Goal: Task Accomplishment & Management: Use online tool/utility

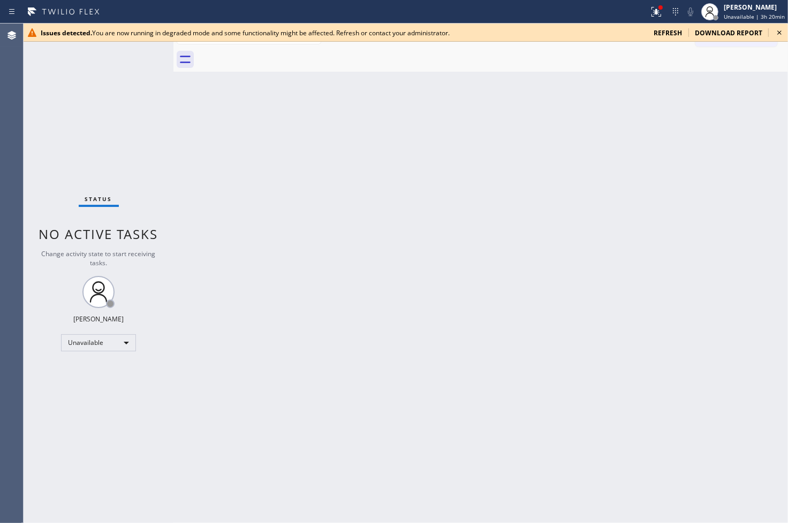
click at [662, 35] on span "refresh" at bounding box center [667, 32] width 28 height 9
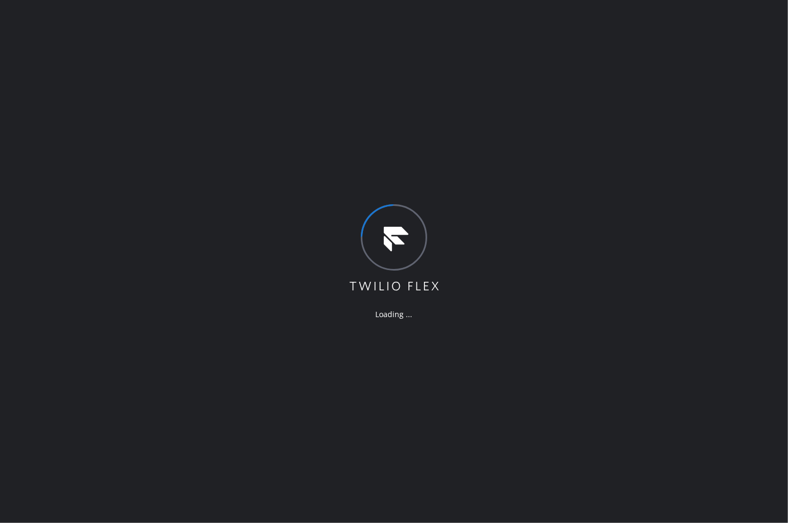
click at [164, 135] on div "Loading ..." at bounding box center [394, 261] width 788 height 523
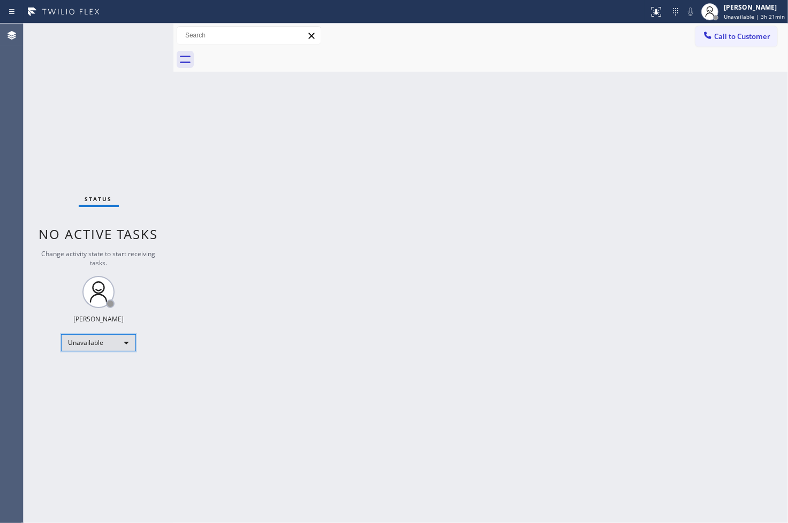
click at [131, 338] on div "Unavailable" at bounding box center [98, 342] width 75 height 17
click at [104, 373] on li "Available" at bounding box center [98, 371] width 73 height 13
click at [177, 263] on div "Back to Dashboard Change Sender ID Customers Technicians Select a contact Outbo…" at bounding box center [480, 274] width 614 height 500
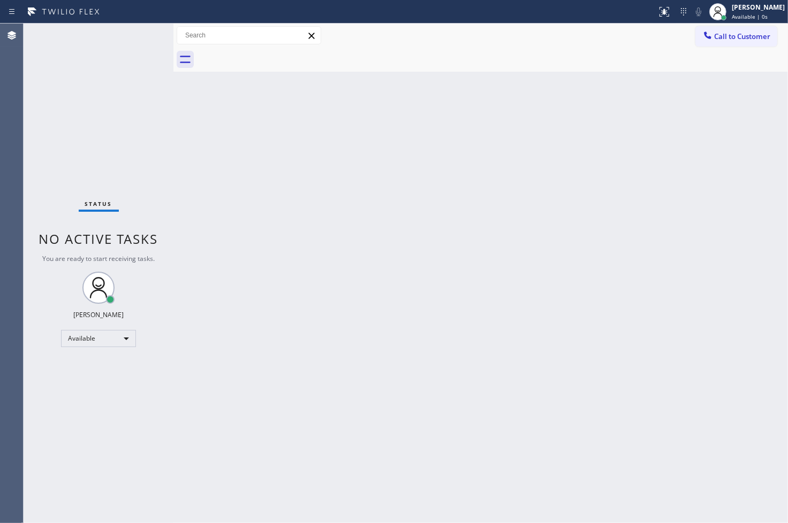
click at [169, 198] on div "Status No active tasks You are ready to start receiving tasks. [PERSON_NAME]" at bounding box center [99, 274] width 150 height 500
click at [142, 36] on div "Status No active tasks You are ready to start receiving tasks. [PERSON_NAME]" at bounding box center [99, 274] width 150 height 500
drag, startPoint x: 175, startPoint y: 70, endPoint x: 206, endPoint y: 73, distance: 31.2
click at [204, 73] on div at bounding box center [204, 274] width 0 height 500
click at [162, 56] on div "Status No active tasks You are ready to start receiving tasks. [PERSON_NAME]" at bounding box center [114, 274] width 181 height 500
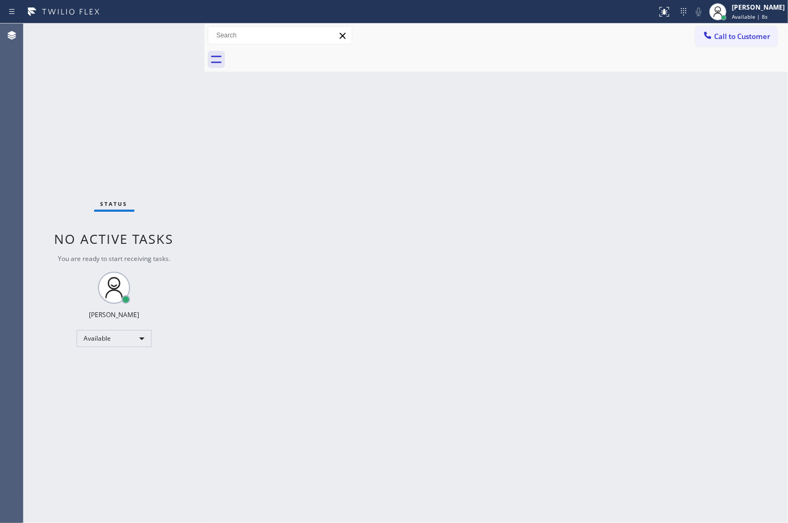
click at [167, 45] on div "Status No active tasks You are ready to start receiving tasks. [PERSON_NAME]" at bounding box center [114, 274] width 181 height 500
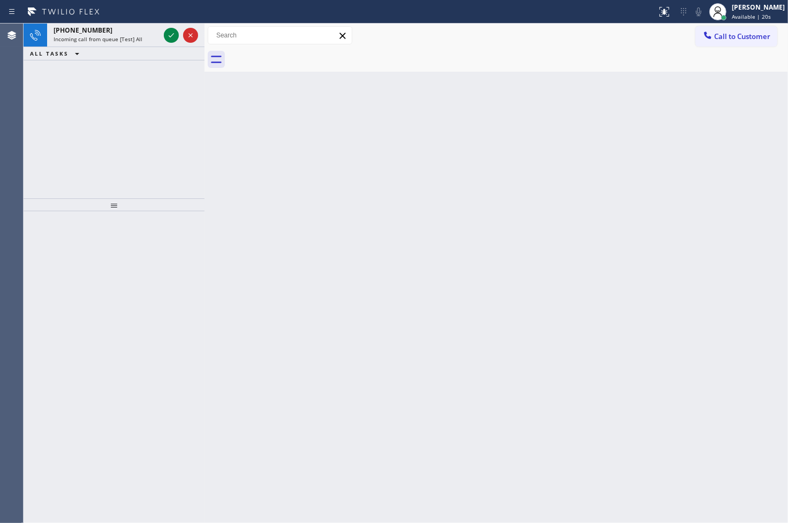
click at [167, 33] on icon at bounding box center [171, 35] width 13 height 13
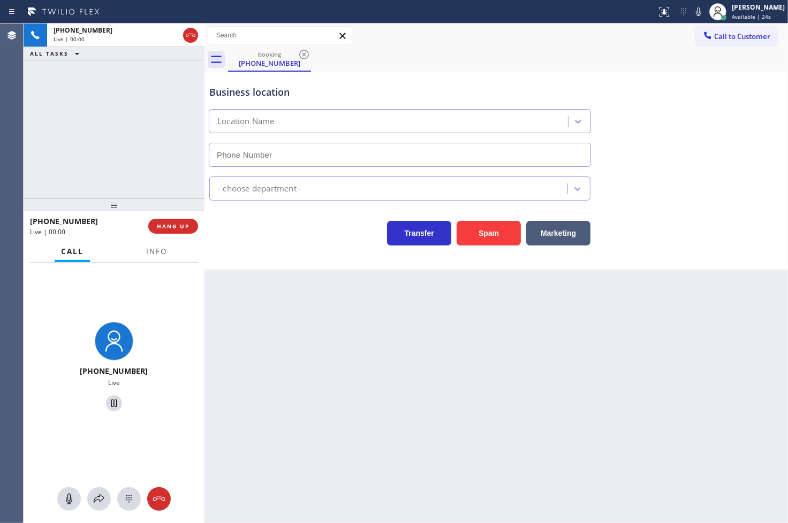
type input "[PHONE_NUMBER]"
drag, startPoint x: 483, startPoint y: 237, endPoint x: 590, endPoint y: 161, distance: 131.6
click at [483, 237] on button "Spam" at bounding box center [488, 233] width 64 height 25
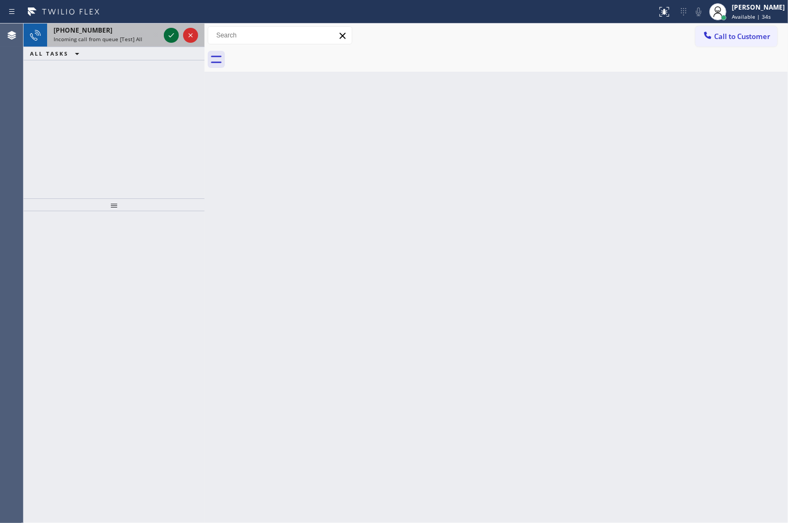
click at [171, 34] on icon at bounding box center [171, 35] width 13 height 13
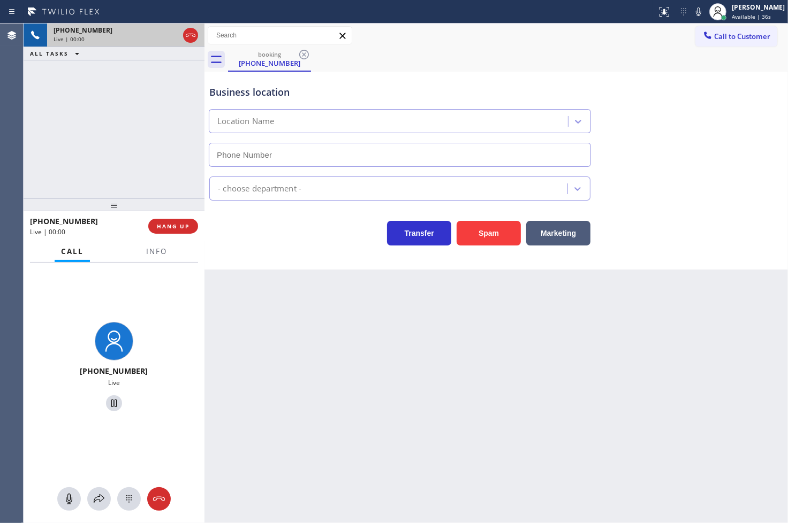
type input "[PHONE_NUMBER]"
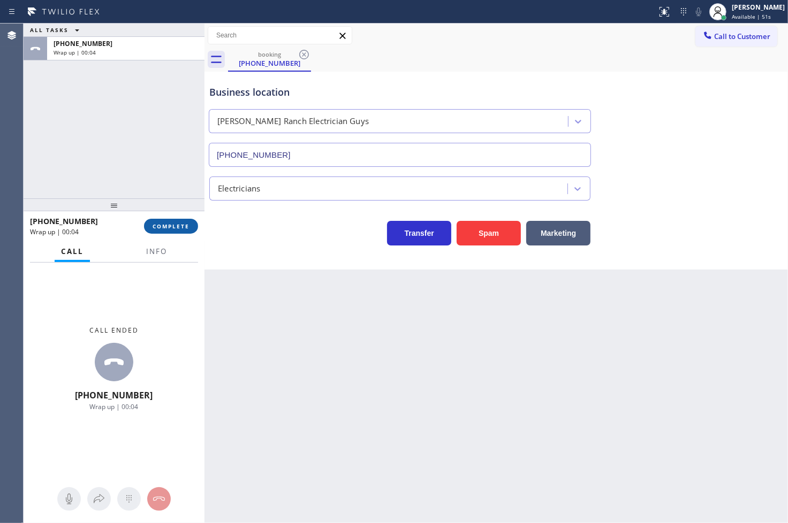
click at [159, 223] on span "COMPLETE" at bounding box center [170, 226] width 37 height 7
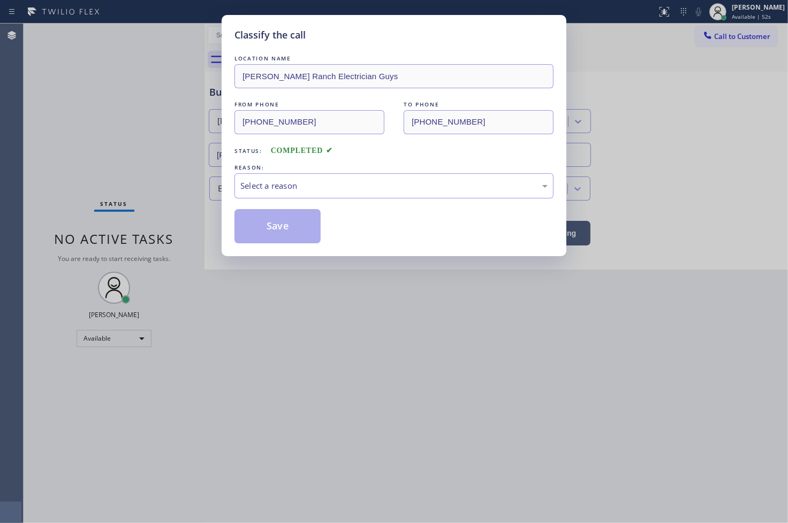
click at [243, 191] on div "Select a reason" at bounding box center [393, 186] width 307 height 12
click at [270, 233] on button "Save" at bounding box center [277, 226] width 86 height 34
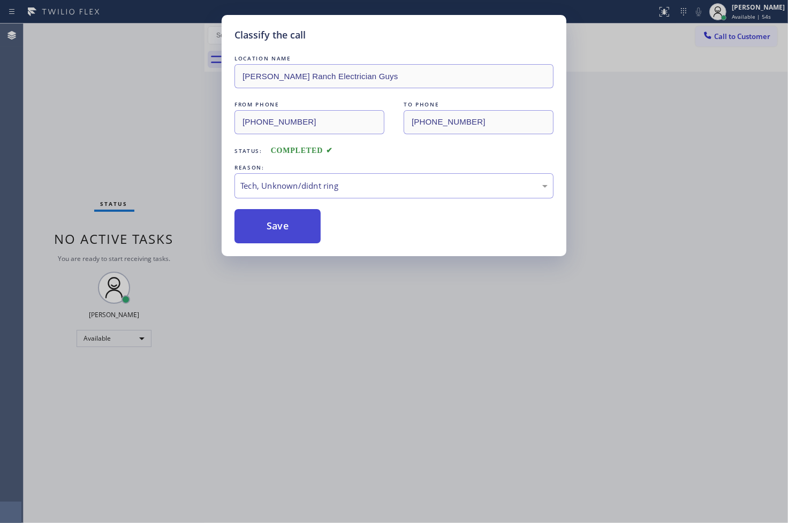
click at [270, 233] on button "Save" at bounding box center [277, 226] width 86 height 34
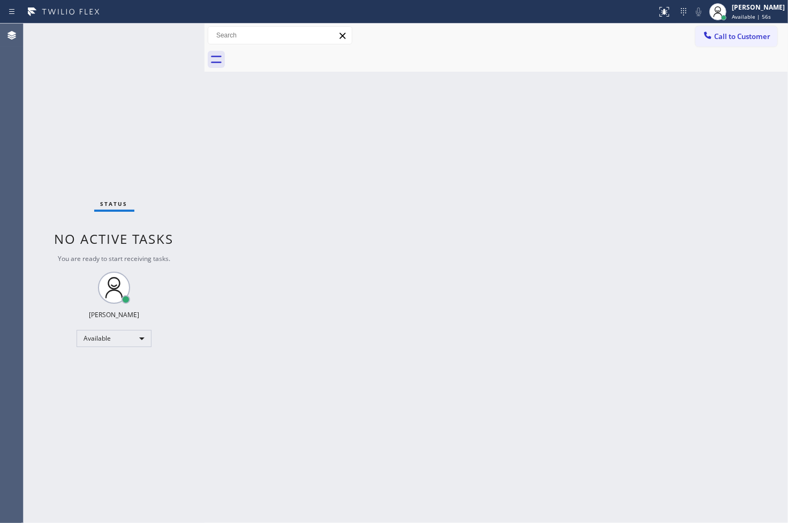
click at [142, 41] on div "Status No active tasks You are ready to start receiving tasks. [PERSON_NAME]" at bounding box center [114, 274] width 181 height 500
click at [167, 33] on div "Status No active tasks You are ready to start receiving tasks. [PERSON_NAME]" at bounding box center [114, 274] width 181 height 500
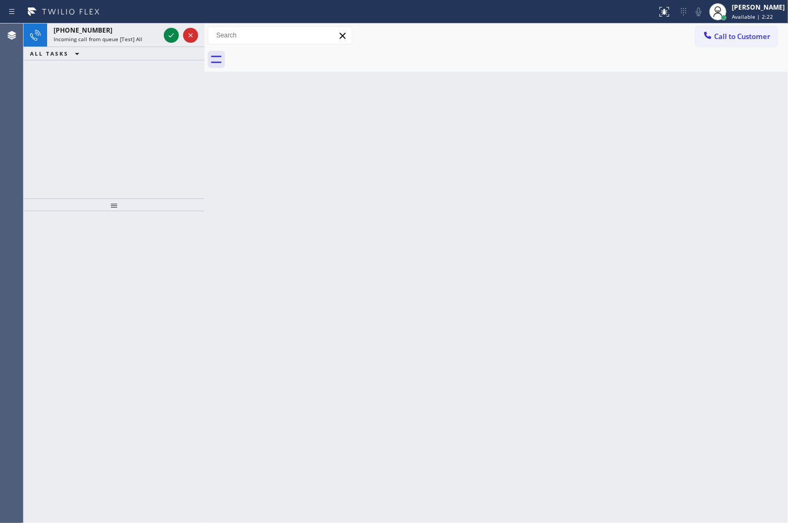
click at [167, 33] on icon at bounding box center [171, 35] width 13 height 13
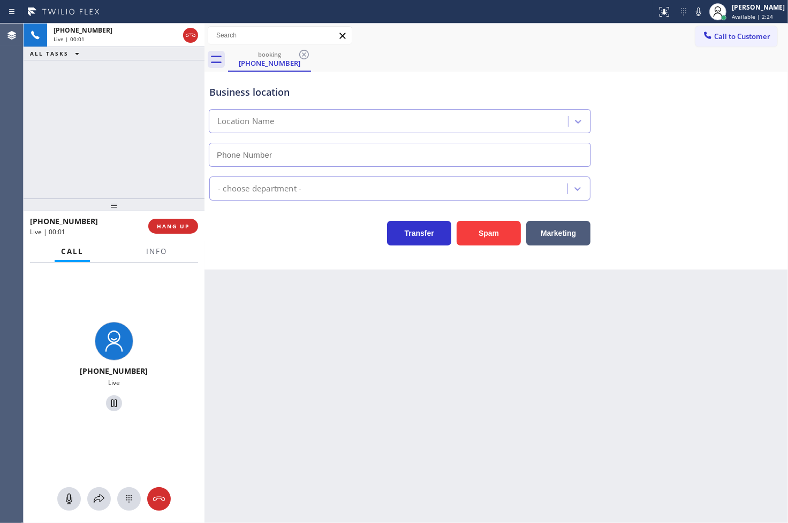
type input "[PHONE_NUMBER]"
click at [110, 175] on div "[PHONE_NUMBER] Live | 00:11 ALL TASKS ALL TASKS ACTIVE TASKS TASKS IN WRAP UP" at bounding box center [114, 111] width 181 height 175
click at [173, 227] on span "HANG UP" at bounding box center [173, 226] width 33 height 7
click at [174, 227] on span "HANG UP" at bounding box center [173, 226] width 33 height 7
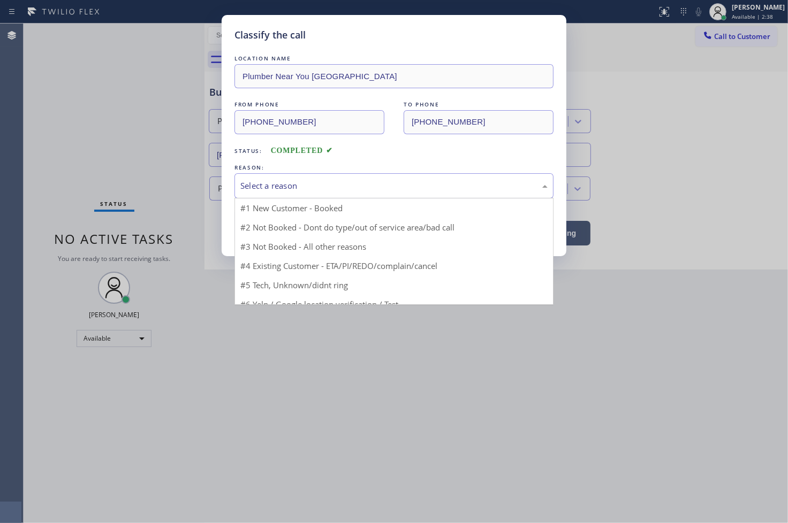
click at [255, 187] on div "Select a reason" at bounding box center [393, 186] width 307 height 12
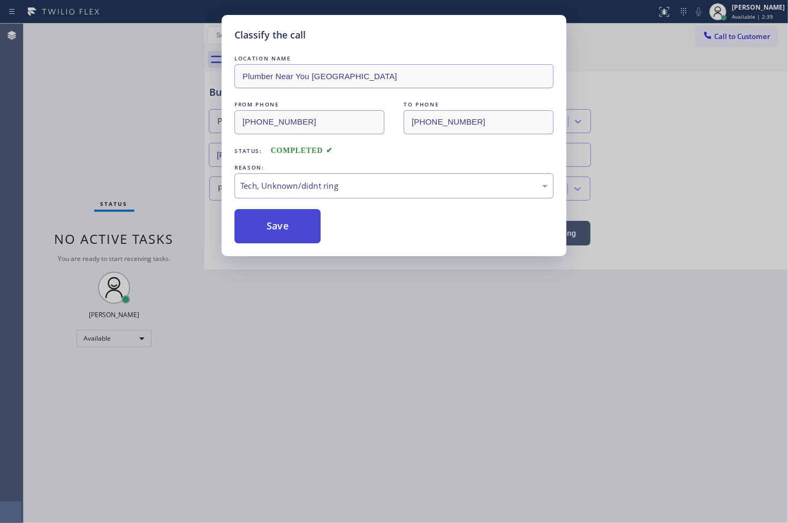
click at [273, 231] on button "Save" at bounding box center [277, 226] width 86 height 34
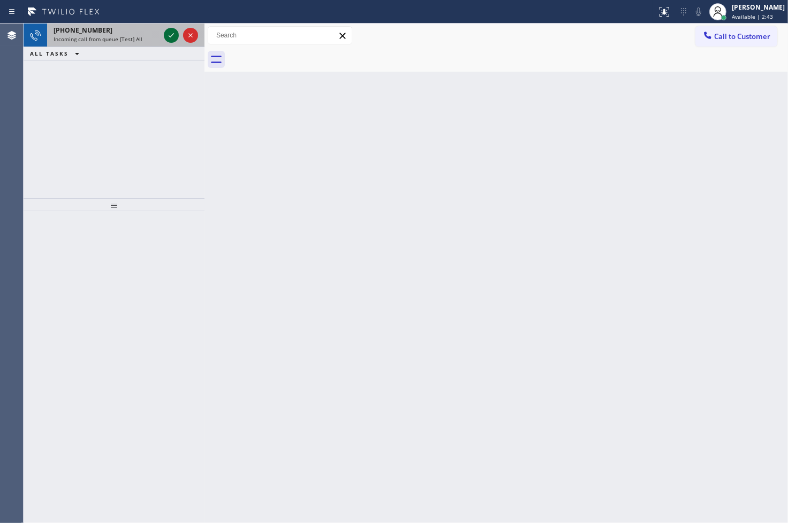
click at [170, 36] on icon at bounding box center [171, 35] width 5 height 4
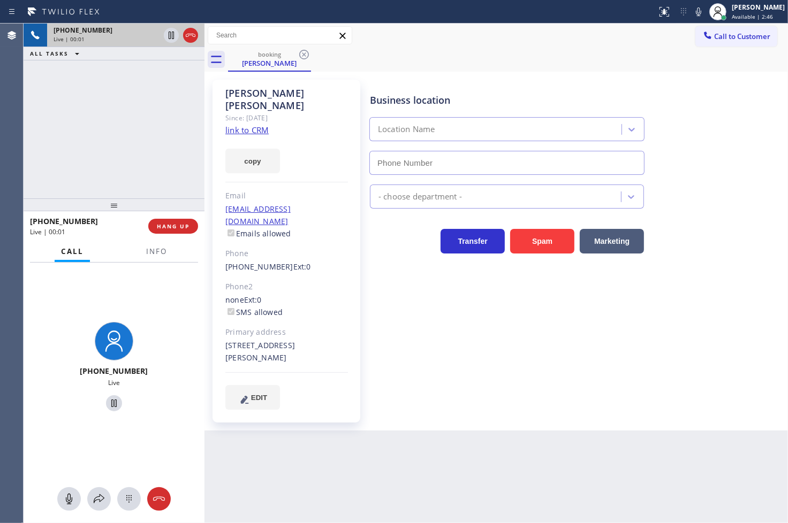
type input "[PHONE_NUMBER]"
click at [252, 125] on link "link to CRM" at bounding box center [246, 130] width 43 height 11
click at [136, 156] on div "[PHONE_NUMBER] Live | 00:08 ALL TASKS ALL TASKS ACTIVE TASKS TASKS IN WRAP UP" at bounding box center [114, 111] width 181 height 175
click at [154, 151] on div "[PHONE_NUMBER] Live | 00:31 ALL TASKS ALL TASKS ACTIVE TASKS TASKS IN WRAP UP" at bounding box center [114, 111] width 181 height 175
click at [445, 290] on div "Business location Spectrum Appliance Repair Covina [PHONE_NUMBER] Appliance Rep…" at bounding box center [576, 244] width 417 height 324
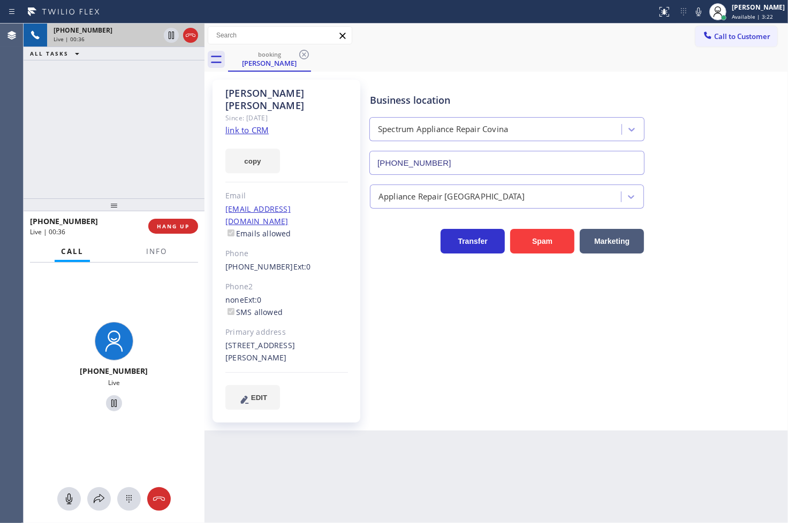
click at [686, 92] on div "Business location Spectrum Appliance Repair Covina [PHONE_NUMBER]" at bounding box center [576, 126] width 417 height 97
click at [637, 60] on div "booking [PERSON_NAME]" at bounding box center [508, 60] width 560 height 24
click at [119, 159] on div "[PHONE_NUMBER] Live | 00:41 ALL TASKS ALL TASKS ACTIVE TASKS TASKS IN WRAP UP" at bounding box center [114, 111] width 181 height 175
click at [416, 284] on div "Business location Spectrum Appliance Repair Covina [PHONE_NUMBER] Appliance Rep…" at bounding box center [576, 244] width 417 height 324
click at [140, 163] on div "[PHONE_NUMBER] Live | 00:42 ALL TASKS ALL TASKS ACTIVE TASKS TASKS IN WRAP UP" at bounding box center [114, 111] width 181 height 175
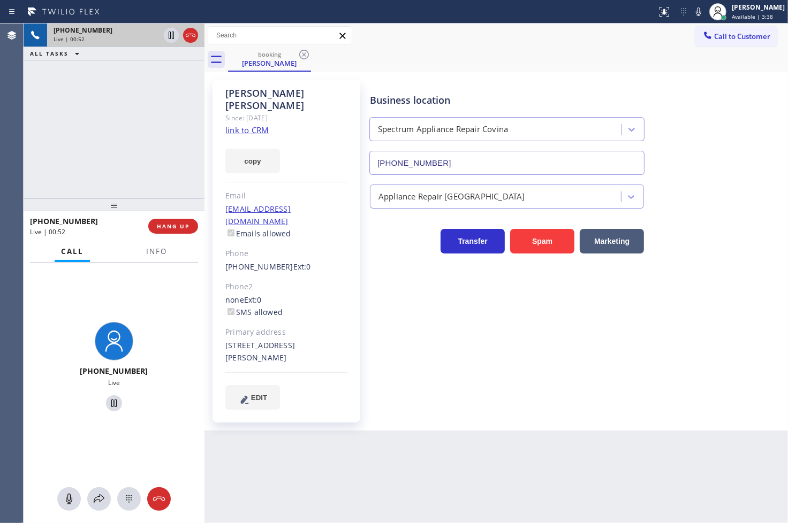
click at [111, 150] on div "[PHONE_NUMBER] Live | 00:52 ALL TASKS ALL TASKS ACTIVE TASKS TASKS IN WRAP UP" at bounding box center [114, 111] width 181 height 175
click at [668, 75] on div "[PERSON_NAME] Since: [DATE] link to CRM copy Email [EMAIL_ADDRESS][DOMAIN_NAME]…" at bounding box center [496, 251] width 578 height 354
click at [82, 186] on div "[PHONE_NUMBER] Live | 00:54 ALL TASKS ALL TASKS ACTIVE TASKS TASKS IN WRAP UP" at bounding box center [114, 111] width 181 height 175
click at [643, 62] on div "booking [PERSON_NAME]" at bounding box center [508, 60] width 560 height 24
click at [172, 34] on icon at bounding box center [171, 35] width 13 height 13
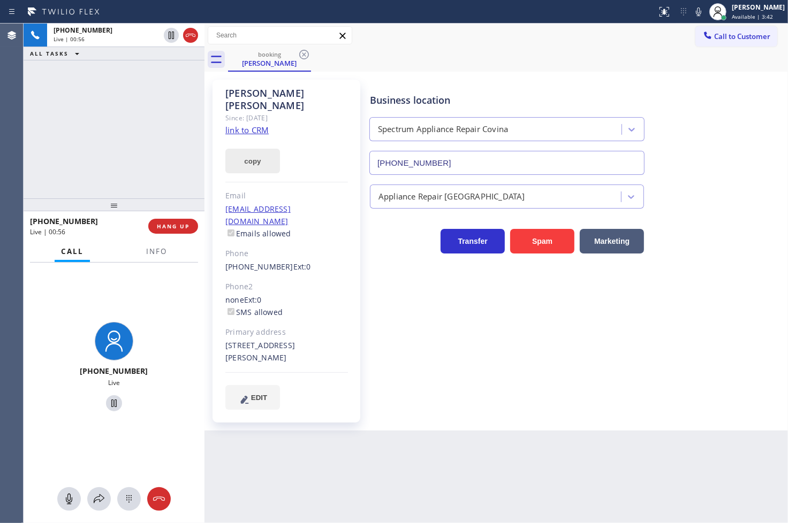
click at [252, 149] on button "copy" at bounding box center [252, 161] width 55 height 25
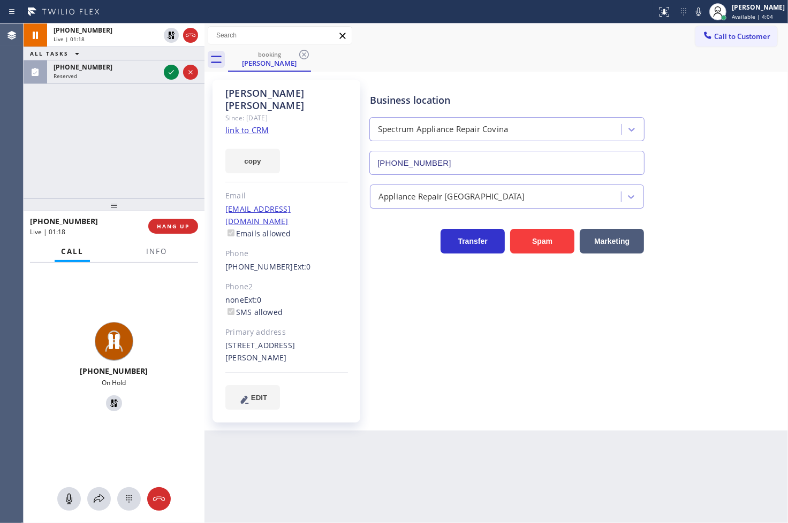
click at [38, 322] on div "[PHONE_NUMBER] On Hold" at bounding box center [114, 369] width 181 height 212
click at [47, 142] on div "[PHONE_NUMBER] Live | 01:49 ALL TASKS ALL TASKS ACTIVE TASKS TASKS IN WRAP UP […" at bounding box center [114, 111] width 181 height 175
click at [177, 70] on icon at bounding box center [171, 72] width 13 height 13
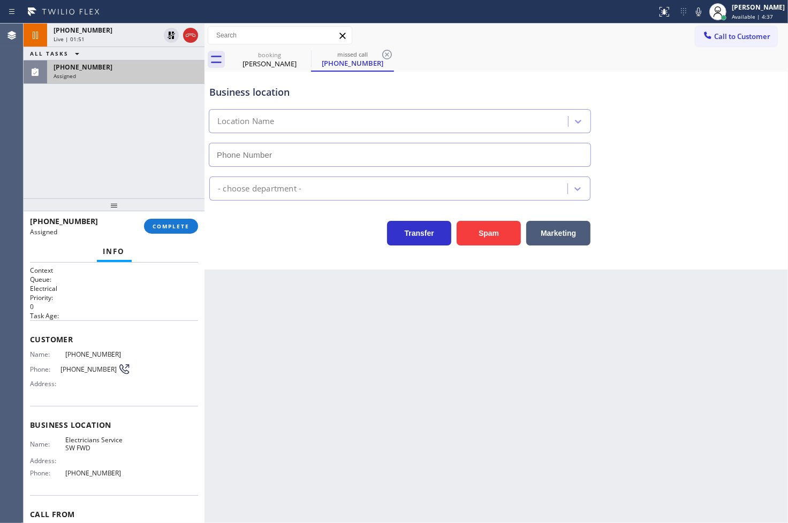
type input "[PHONE_NUMBER]"
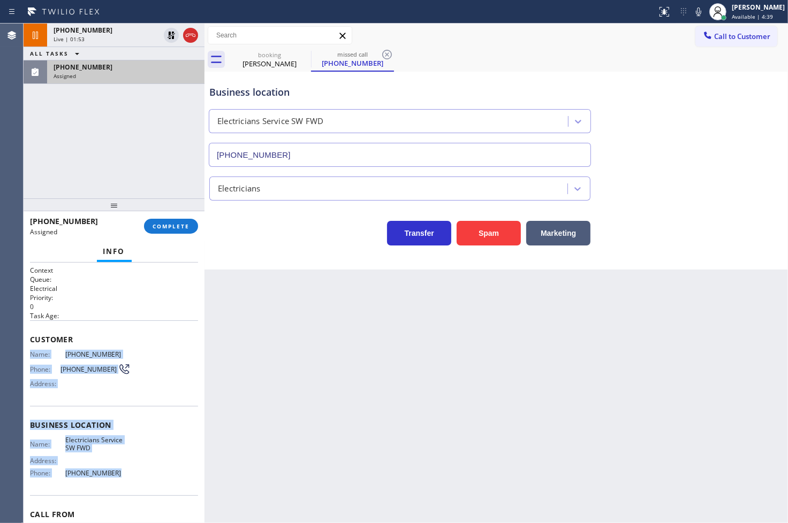
drag, startPoint x: 30, startPoint y: 352, endPoint x: 120, endPoint y: 476, distance: 153.6
click at [120, 476] on div "Context Queue: Electrical Priority: 0 Task Age: Customer Name: [PHONE_NUMBER] P…" at bounding box center [114, 421] width 168 height 310
copy div "Name: [PHONE_NUMBER] Phone: [PHONE_NUMBER] Address: Business location Name: Ele…"
click at [155, 225] on span "COMPLETE" at bounding box center [170, 226] width 37 height 7
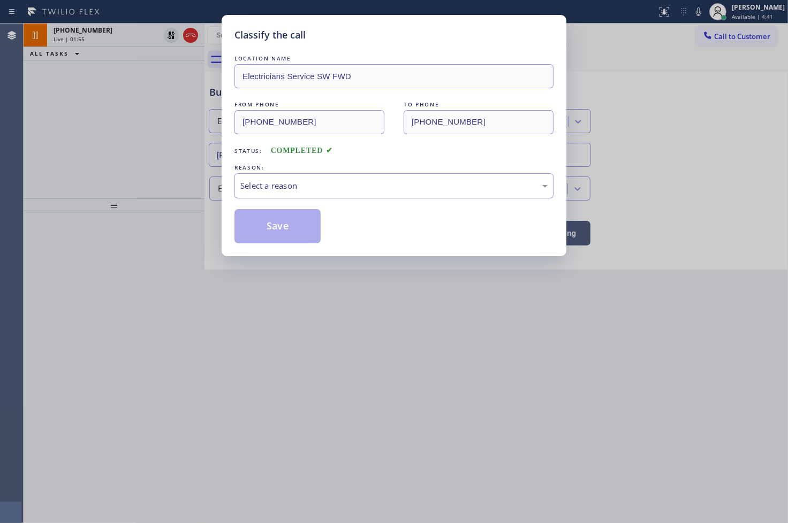
click at [272, 188] on div "Select a reason" at bounding box center [393, 186] width 307 height 12
click at [280, 244] on div "Classify the call LOCATION NAME Electricians Service SW FWD FROM PHONE [PHONE_N…" at bounding box center [394, 135] width 345 height 241
click at [282, 232] on button "Save" at bounding box center [277, 226] width 86 height 34
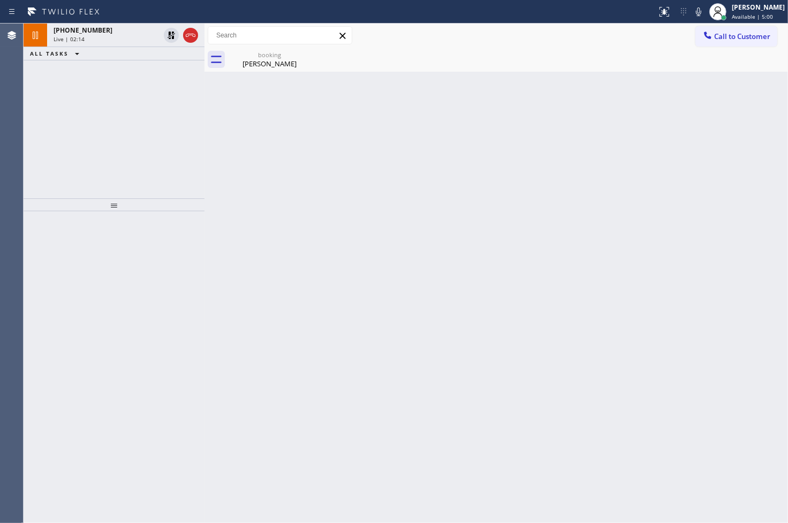
click at [50, 163] on div "[PHONE_NUMBER] Live | 02:14 ALL TASKS ALL TASKS ACTIVE TASKS TASKS IN WRAP UP" at bounding box center [114, 111] width 181 height 175
click at [105, 39] on div "Live | 02:15" at bounding box center [107, 38] width 106 height 7
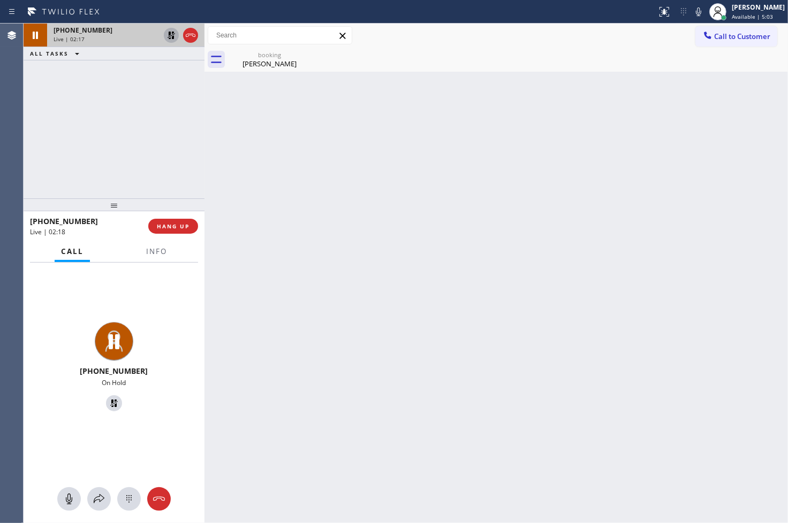
click at [172, 31] on icon at bounding box center [171, 35] width 13 height 13
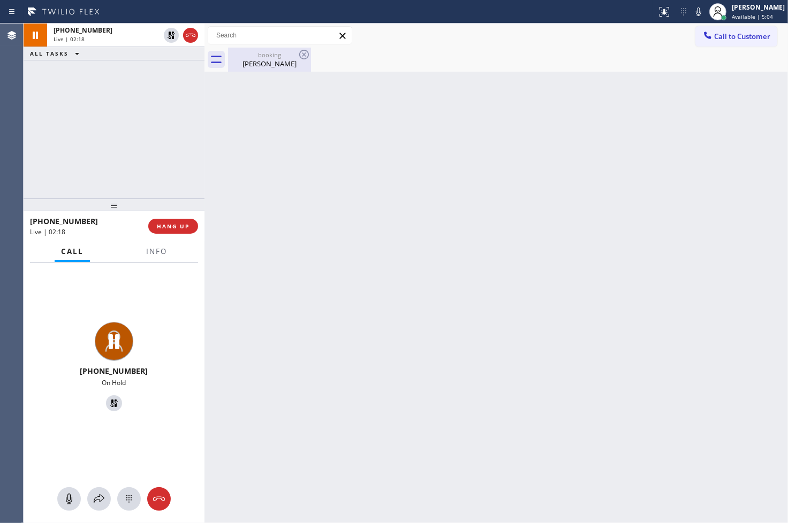
click at [274, 59] on div "[PERSON_NAME]" at bounding box center [269, 64] width 81 height 10
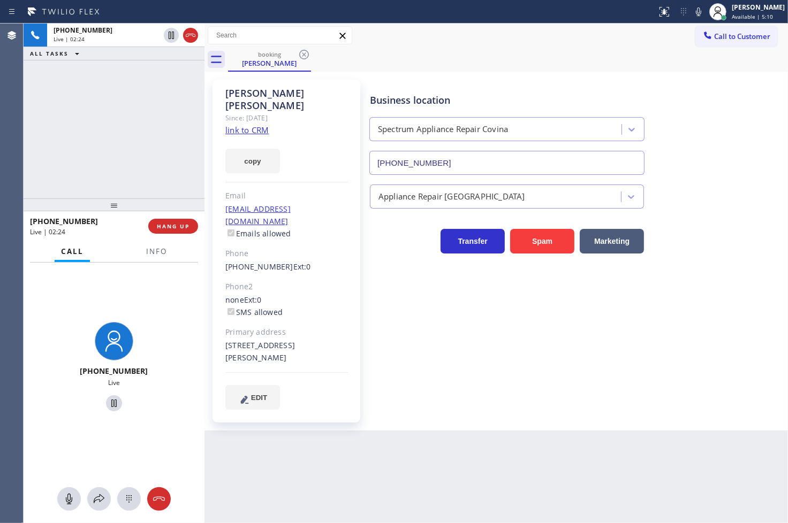
click at [110, 146] on div "[PHONE_NUMBER] Live | 02:24 ALL TASKS ALL TASKS ACTIVE TASKS TASKS IN WRAP UP" at bounding box center [114, 111] width 181 height 175
click at [155, 347] on div "[PHONE_NUMBER] Live" at bounding box center [114, 368] width 172 height 93
click at [124, 136] on div "[PHONE_NUMBER] Live | 02:36 ALL TASKS ALL TASKS ACTIVE TASKS TASKS IN WRAP UP" at bounding box center [114, 111] width 181 height 175
click at [161, 309] on div "[PHONE_NUMBER] Live" at bounding box center [114, 369] width 181 height 212
click at [108, 104] on div "[PHONE_NUMBER] Live | 02:38 ALL TASKS ALL TASKS ACTIVE TASKS TASKS IN WRAP UP" at bounding box center [114, 111] width 181 height 175
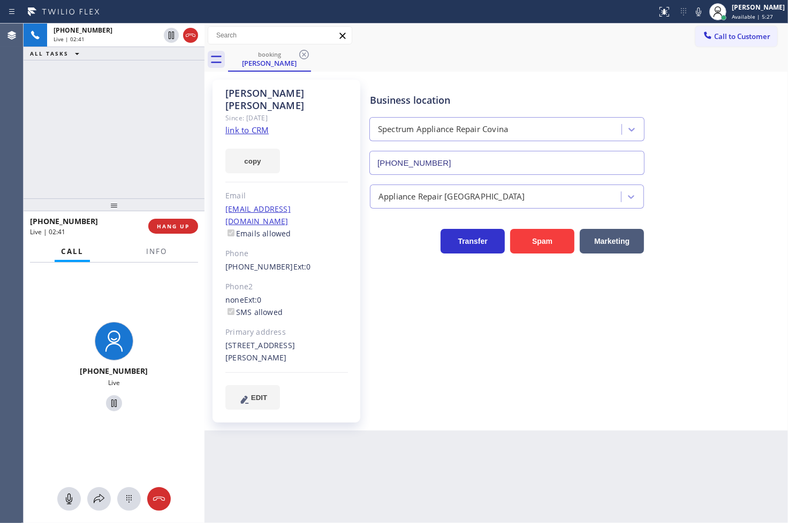
click at [317, 502] on div "Back to Dashboard Change Sender ID Customers Technicians Select a contact Outbo…" at bounding box center [495, 274] width 583 height 500
click at [94, 191] on div "[PHONE_NUMBER] Live | 02:41 ALL TASKS ALL TASKS ACTIVE TASKS TASKS IN WRAP UP" at bounding box center [114, 111] width 181 height 175
click at [141, 323] on div "[PHONE_NUMBER] Live" at bounding box center [114, 368] width 172 height 93
click at [179, 323] on div "[PHONE_NUMBER] Live" at bounding box center [114, 368] width 172 height 93
click at [138, 143] on div "[PHONE_NUMBER] Live | 02:44 ALL TASKS ALL TASKS ACTIVE TASKS TASKS IN WRAP UP" at bounding box center [114, 111] width 181 height 175
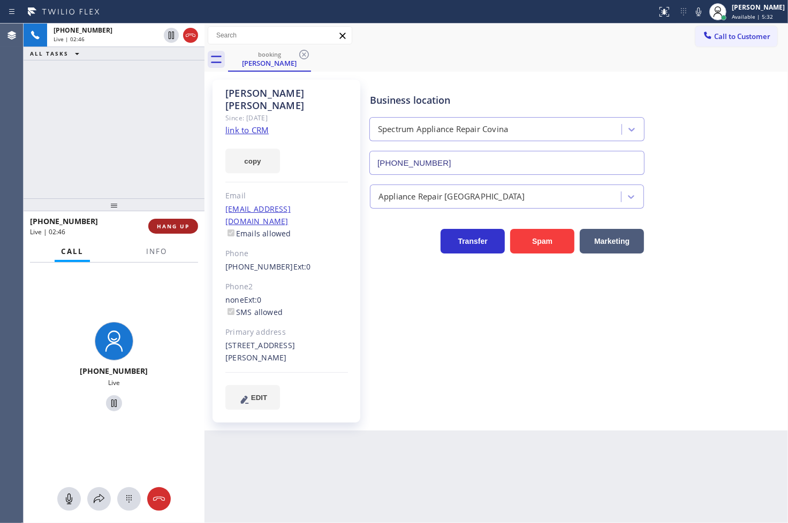
click at [170, 226] on span "HANG UP" at bounding box center [173, 226] width 33 height 7
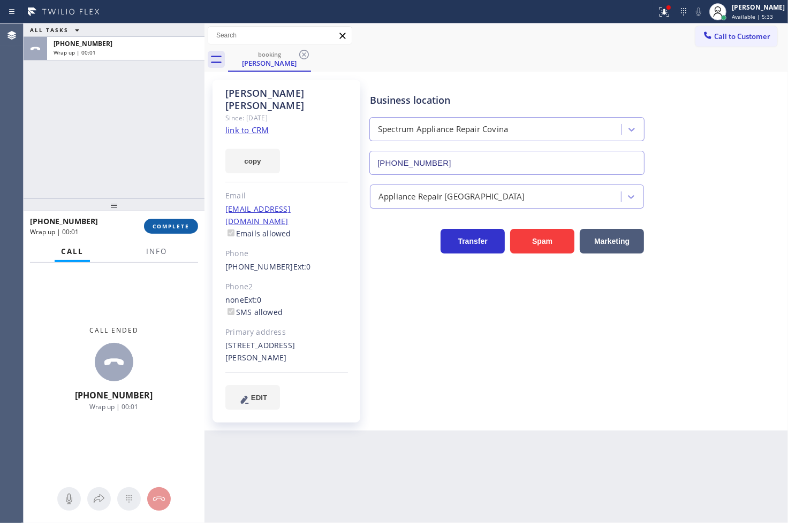
click at [170, 226] on span "COMPLETE" at bounding box center [170, 226] width 37 height 7
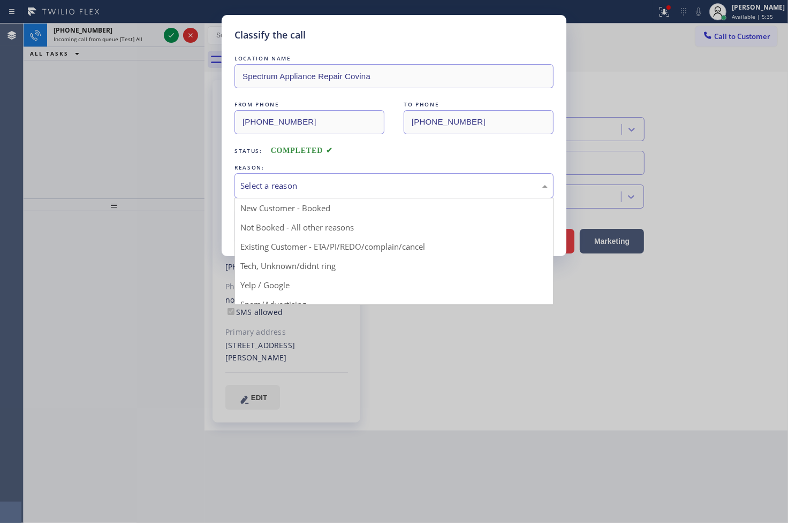
click at [249, 189] on div "Select a reason" at bounding box center [393, 186] width 307 height 12
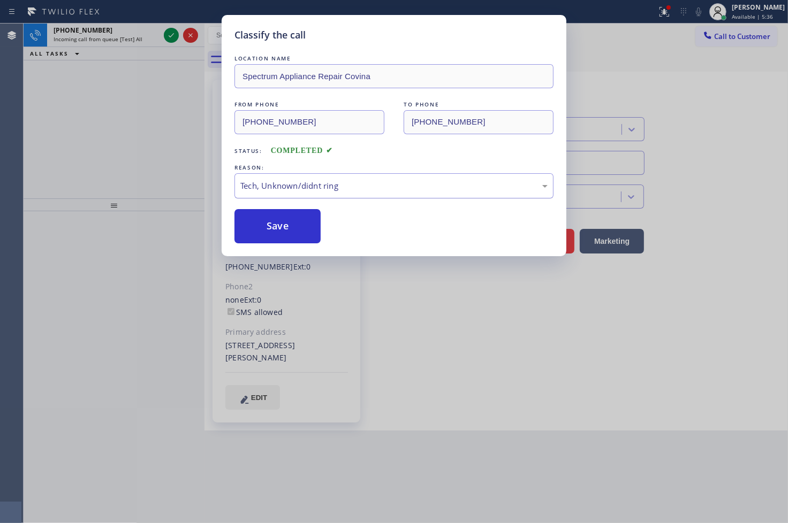
click at [276, 195] on div "Tech, Unknown/didnt ring" at bounding box center [393, 185] width 319 height 25
click at [279, 212] on button "Save" at bounding box center [277, 226] width 86 height 34
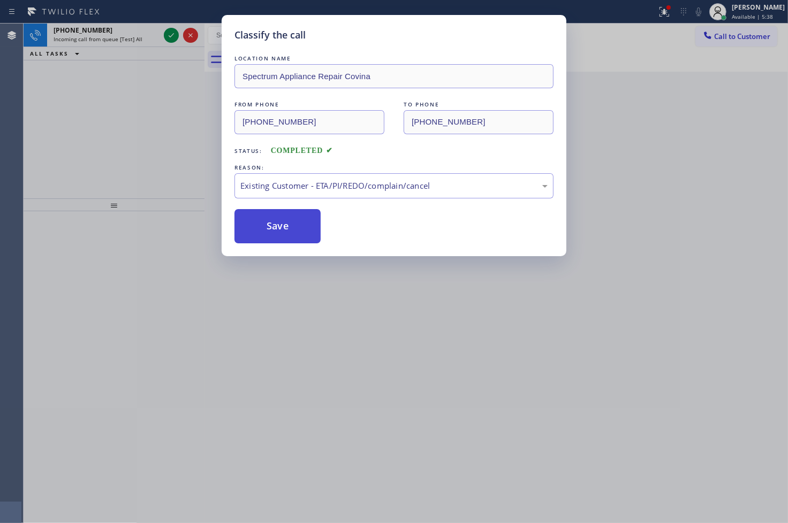
click at [279, 212] on button "Save" at bounding box center [277, 226] width 86 height 34
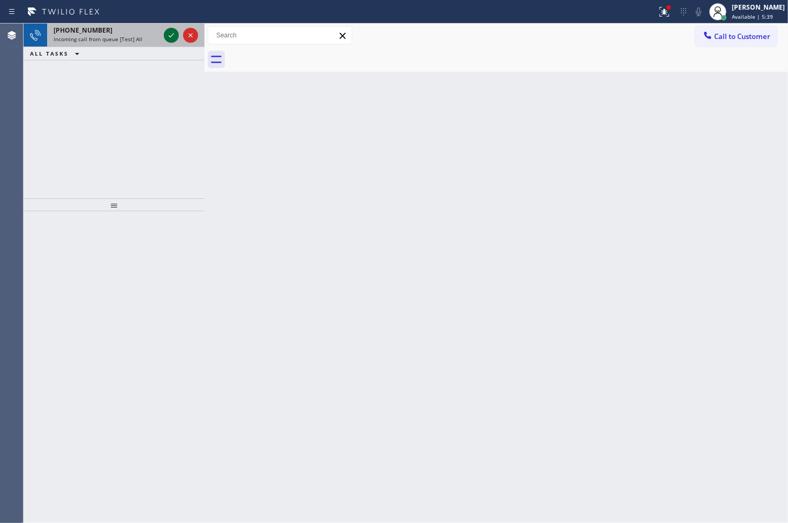
click at [170, 34] on icon at bounding box center [171, 35] width 13 height 13
click at [173, 35] on icon at bounding box center [171, 35] width 13 height 13
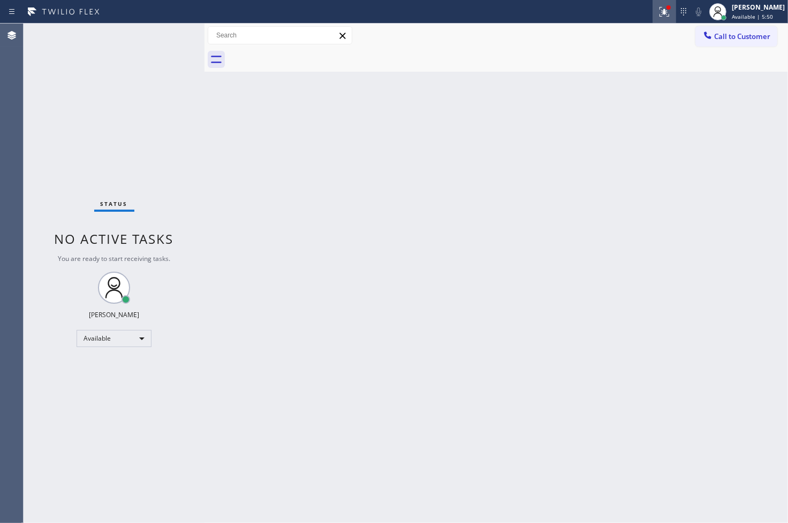
click at [659, 11] on icon at bounding box center [664, 12] width 10 height 10
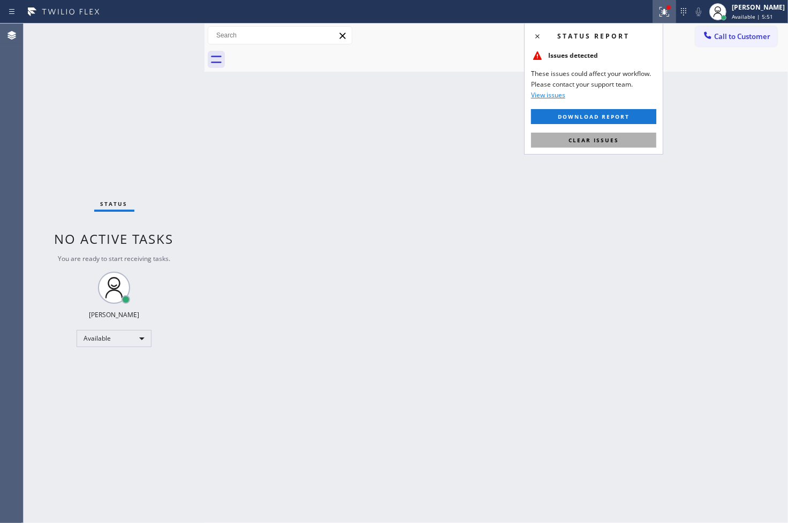
click at [618, 135] on button "Clear issues" at bounding box center [593, 140] width 125 height 15
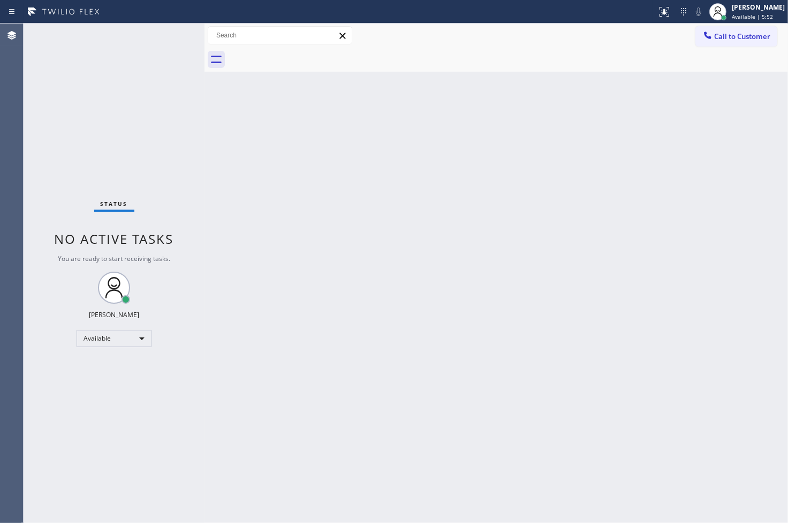
click at [102, 87] on div "Status No active tasks You are ready to start receiving tasks. [PERSON_NAME]" at bounding box center [114, 274] width 181 height 500
click at [167, 33] on div "Status No active tasks You are ready to start receiving tasks. [PERSON_NAME]" at bounding box center [114, 274] width 181 height 500
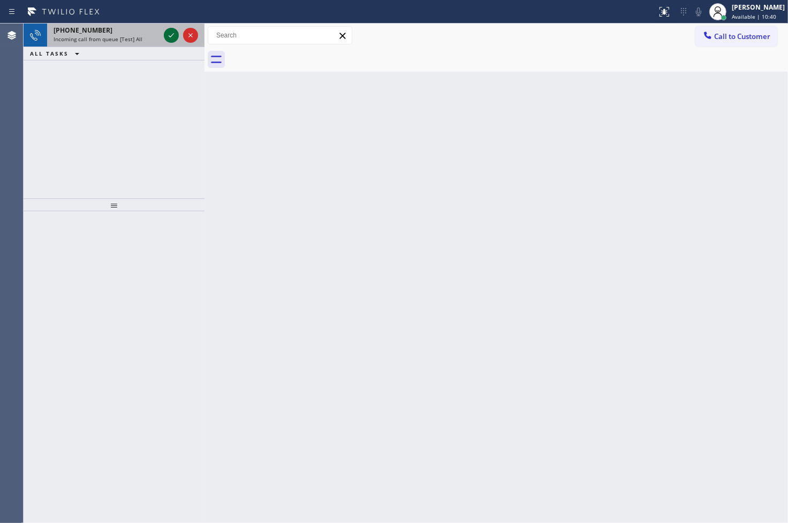
click at [167, 32] on icon at bounding box center [171, 35] width 13 height 13
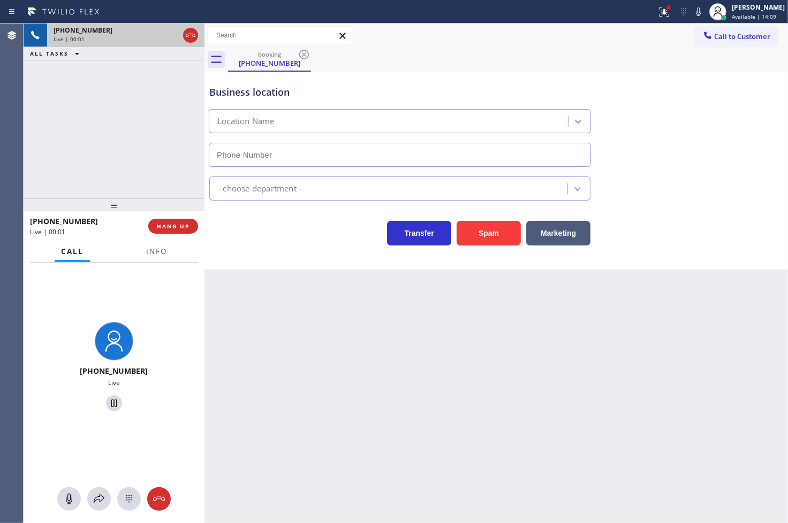
type input "[PHONE_NUMBER]"
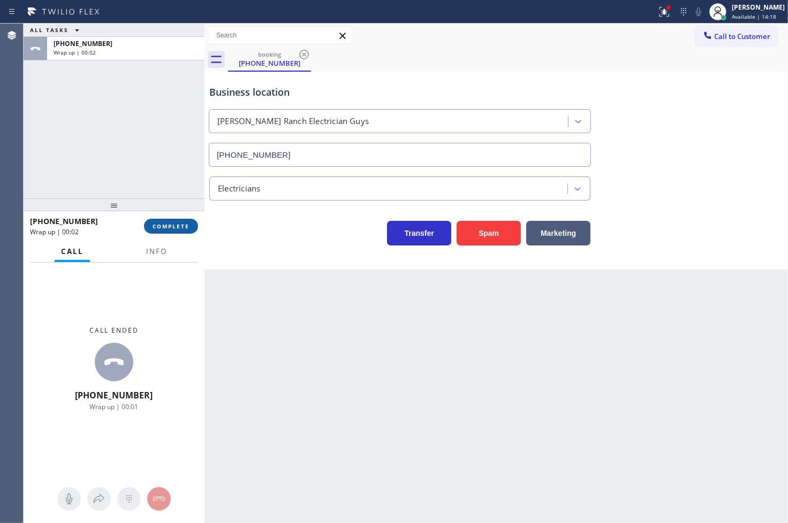
click at [174, 225] on span "COMPLETE" at bounding box center [170, 226] width 37 height 7
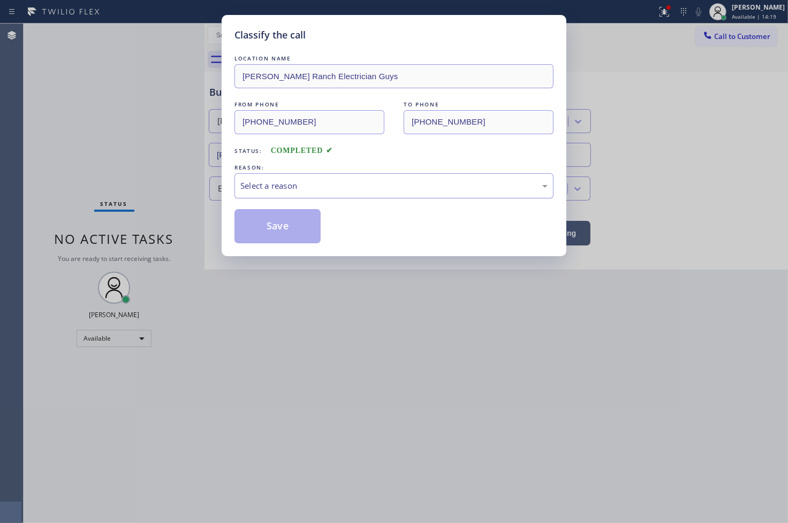
click at [271, 184] on div "Select a reason" at bounding box center [393, 186] width 307 height 12
click at [293, 222] on button "Save" at bounding box center [277, 226] width 86 height 34
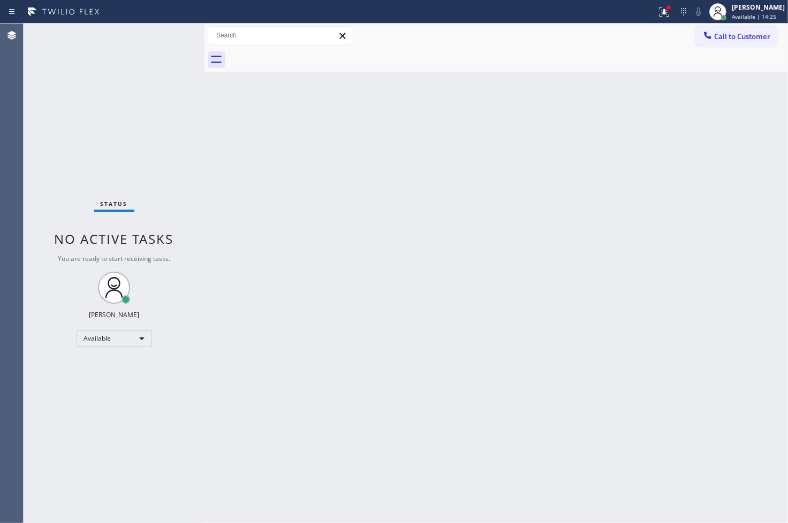
drag, startPoint x: 169, startPoint y: 47, endPoint x: 172, endPoint y: 40, distance: 8.1
click at [169, 47] on div "Status No active tasks You are ready to start receiving tasks. [PERSON_NAME]" at bounding box center [114, 274] width 181 height 500
click at [174, 31] on div "Status No active tasks You are ready to start receiving tasks. [PERSON_NAME]" at bounding box center [114, 274] width 181 height 500
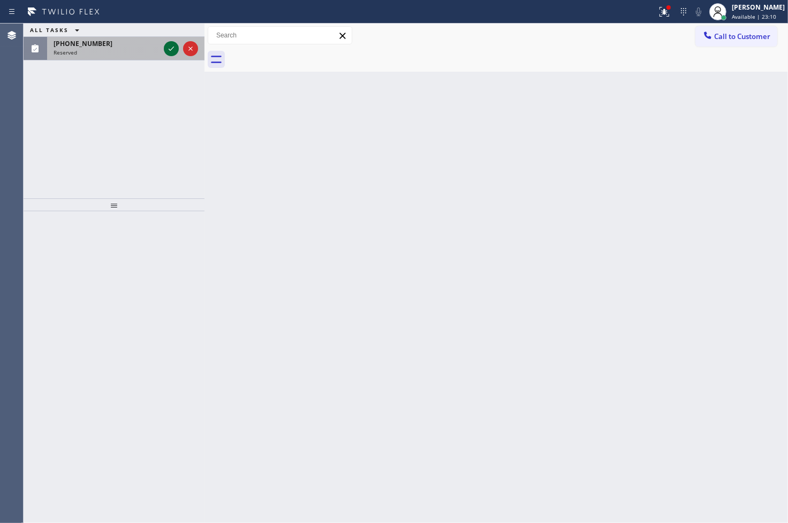
click at [171, 50] on icon at bounding box center [171, 49] width 5 height 4
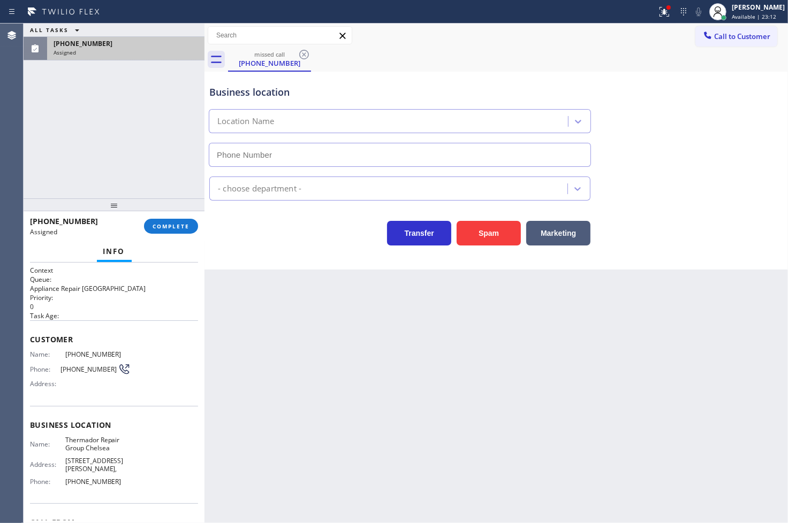
type input "[PHONE_NUMBER]"
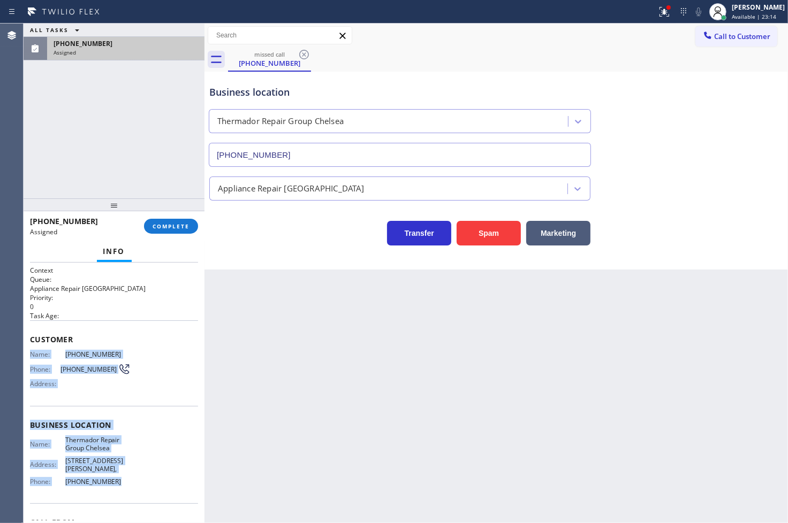
drag, startPoint x: 26, startPoint y: 353, endPoint x: 122, endPoint y: 467, distance: 148.8
click at [122, 467] on div "Context Queue: Appliance Repair High End Priority: 0 Task Age: Customer Name: […" at bounding box center [114, 393] width 181 height 261
copy div "Name: [PHONE_NUMBER] Phone: [PHONE_NUMBER] Address: Business location Name: The…"
click at [159, 227] on span "COMPLETE" at bounding box center [170, 226] width 37 height 7
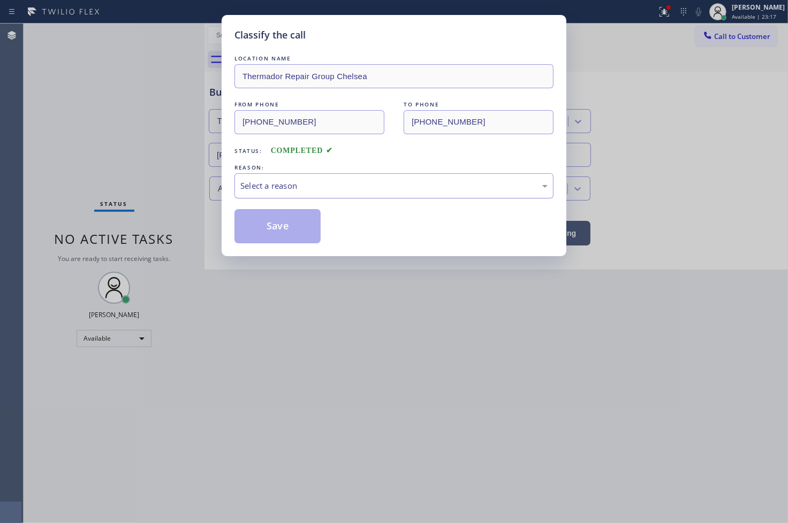
click at [274, 185] on div "Select a reason" at bounding box center [393, 186] width 307 height 12
click at [284, 234] on button "Save" at bounding box center [277, 226] width 86 height 34
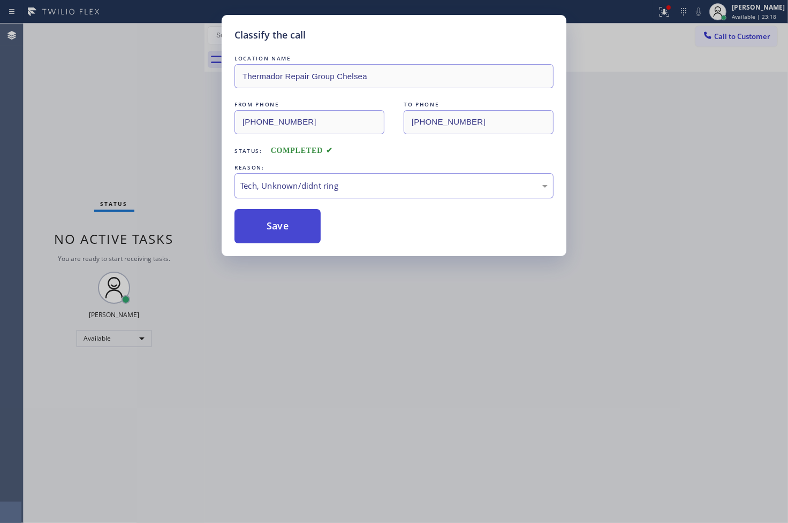
click at [284, 234] on button "Save" at bounding box center [277, 226] width 86 height 34
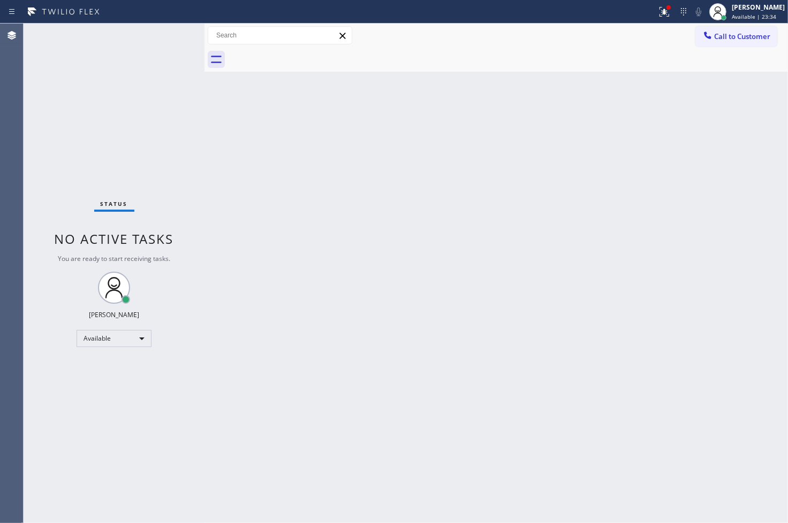
click at [56, 146] on div "Status No active tasks You are ready to start receiving tasks. [PERSON_NAME]" at bounding box center [114, 274] width 181 height 500
click at [164, 28] on div "Status No active tasks You are ready to start receiving tasks. [PERSON_NAME]" at bounding box center [114, 274] width 181 height 500
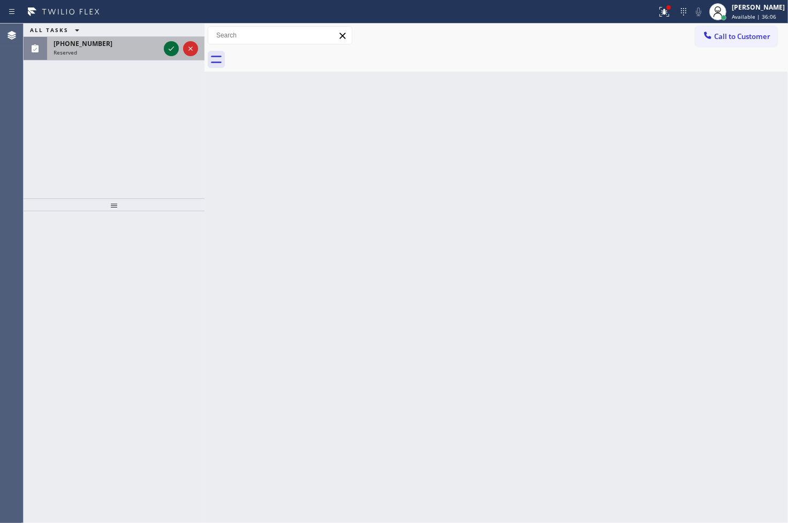
click at [169, 47] on icon at bounding box center [171, 48] width 13 height 13
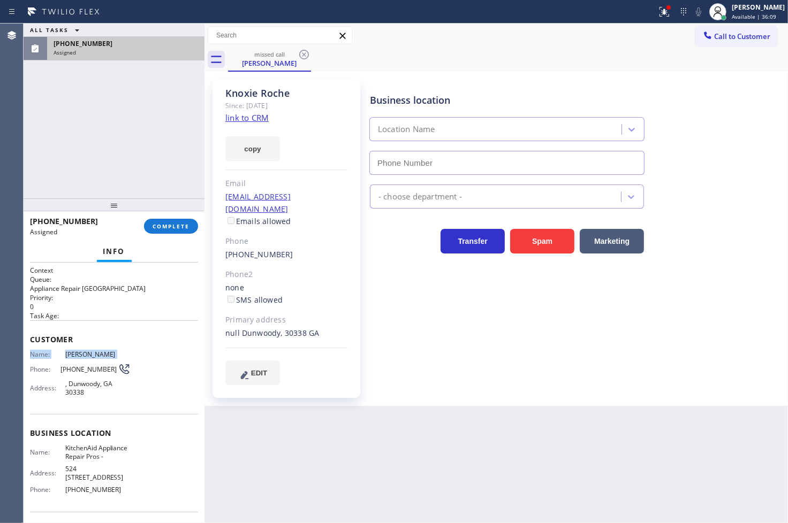
type input "[PHONE_NUMBER]"
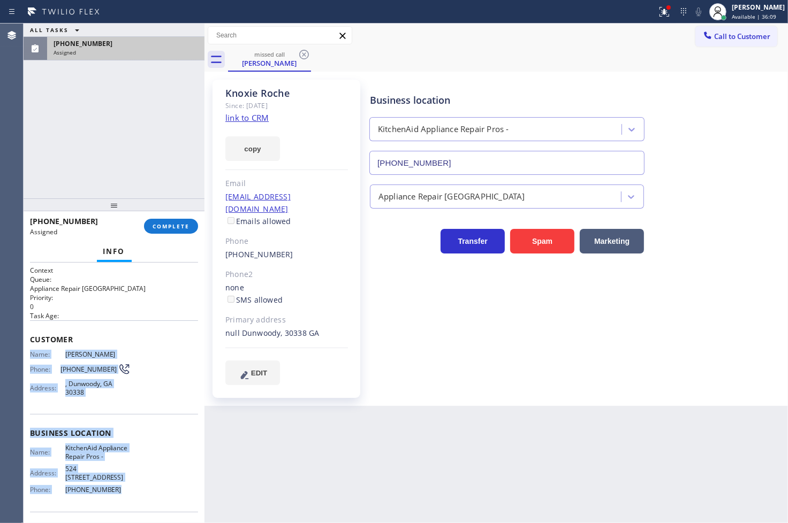
drag, startPoint x: 27, startPoint y: 355, endPoint x: 128, endPoint y: 491, distance: 169.8
click at [128, 491] on div "Context Queue: Appliance Repair High End Priority: 0 Task Age: Customer Name: […" at bounding box center [114, 393] width 181 height 261
copy div "Name: [PERSON_NAME] Phone: [PHONE_NUMBER] Address: [GEOGRAPHIC_DATA] Business l…"
click at [163, 227] on span "COMPLETE" at bounding box center [170, 226] width 37 height 7
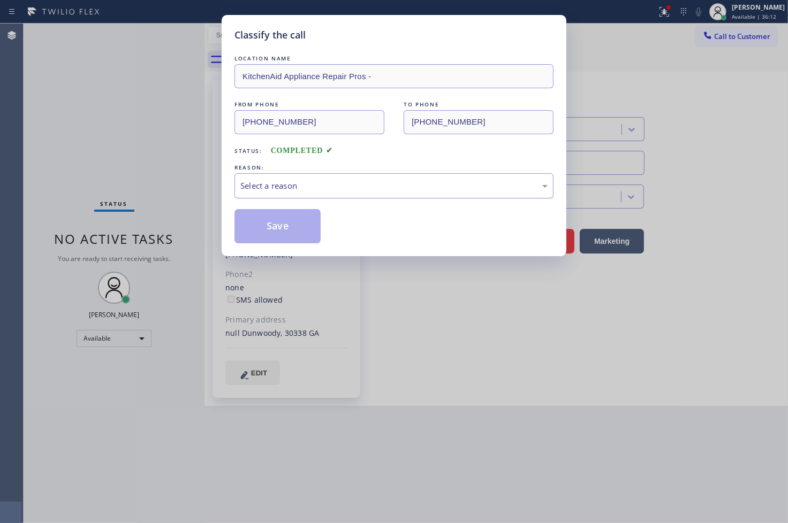
click at [257, 180] on div "Select a reason" at bounding box center [393, 186] width 307 height 12
click at [266, 216] on button "Save" at bounding box center [277, 226] width 86 height 34
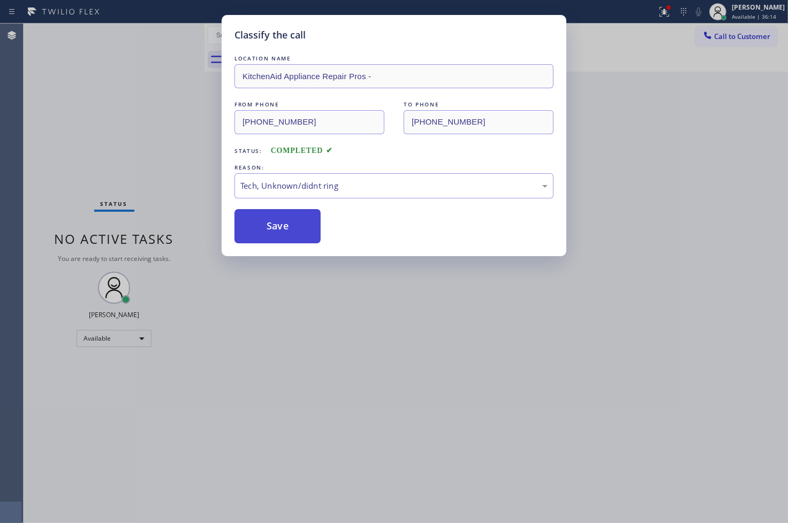
click at [266, 216] on button "Save" at bounding box center [277, 226] width 86 height 34
click at [266, 217] on button "Save" at bounding box center [277, 226] width 86 height 34
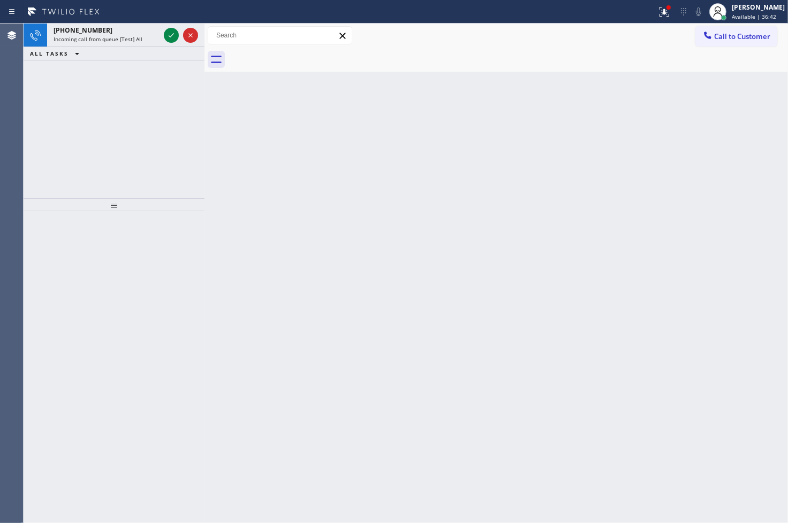
click at [42, 133] on div "[PHONE_NUMBER] Incoming call from queue [Test] All ALL TASKS ALL TASKS ACTIVE T…" at bounding box center [114, 111] width 181 height 175
click at [168, 34] on icon at bounding box center [171, 35] width 13 height 13
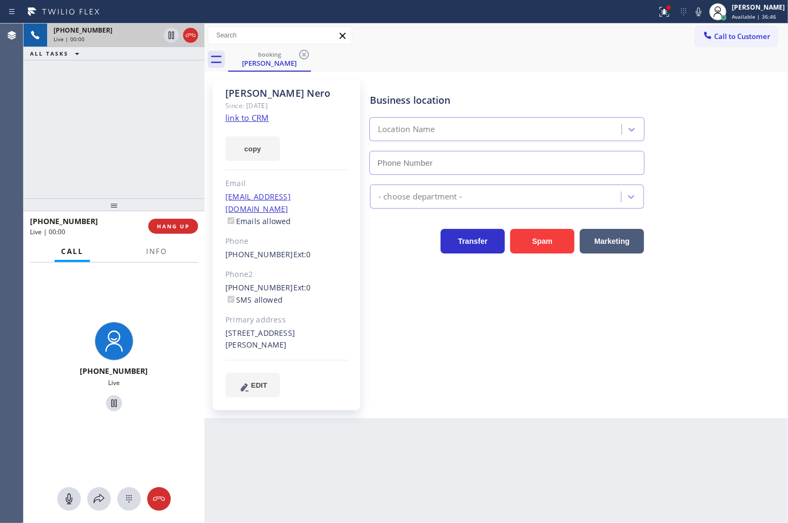
type input "[PHONE_NUMBER]"
click at [234, 126] on div "copy" at bounding box center [286, 142] width 123 height 37
click at [232, 118] on link "link to CRM" at bounding box center [246, 117] width 43 height 11
click at [95, 499] on icon at bounding box center [99, 498] width 11 height 9
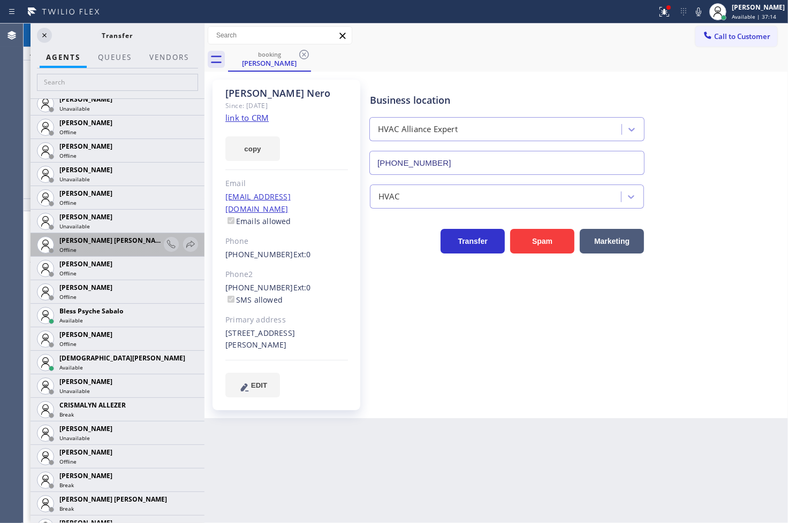
scroll to position [178, 0]
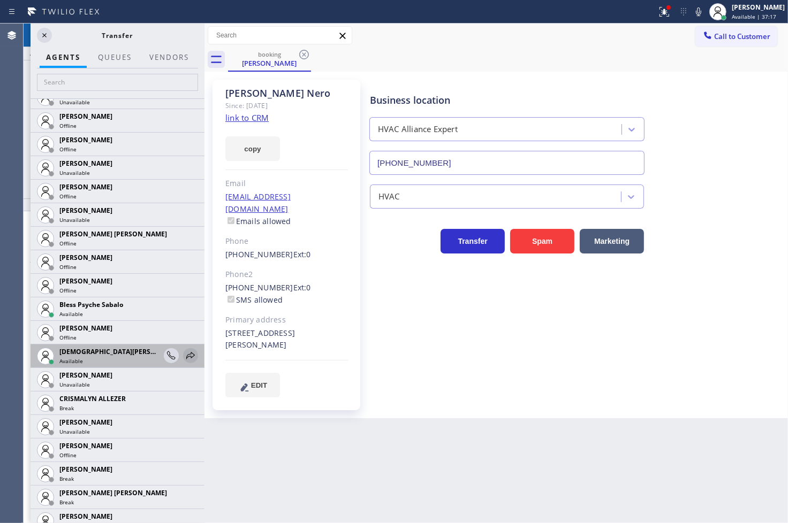
click at [184, 355] on icon at bounding box center [190, 355] width 13 height 13
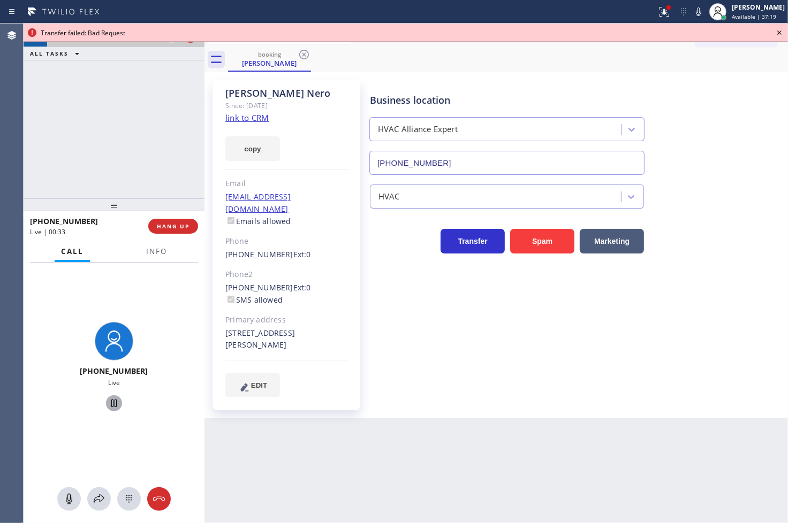
click at [111, 407] on icon at bounding box center [114, 403] width 13 height 13
click at [95, 499] on icon at bounding box center [99, 499] width 13 height 13
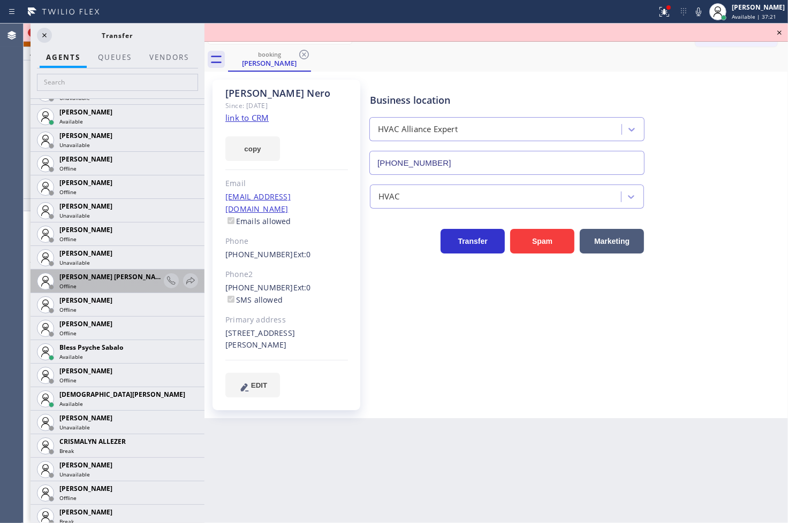
scroll to position [356, 0]
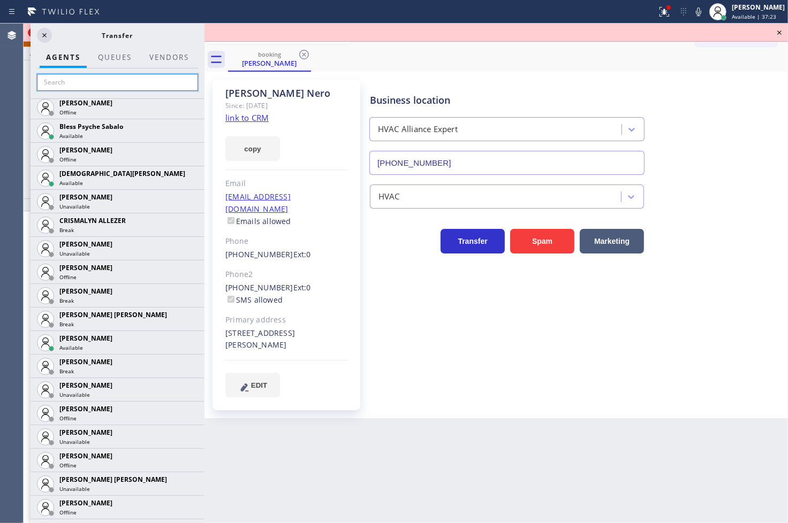
click at [77, 82] on input "text" at bounding box center [117, 82] width 161 height 17
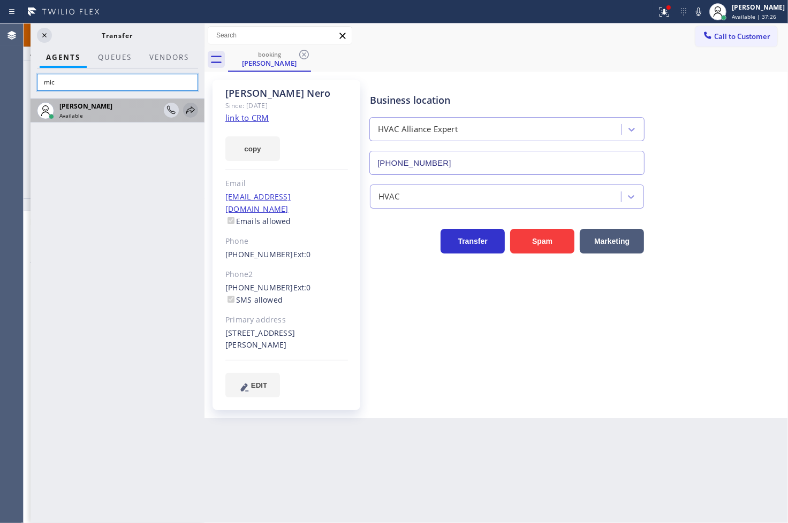
type input "mic"
click at [188, 109] on icon at bounding box center [190, 110] width 13 height 13
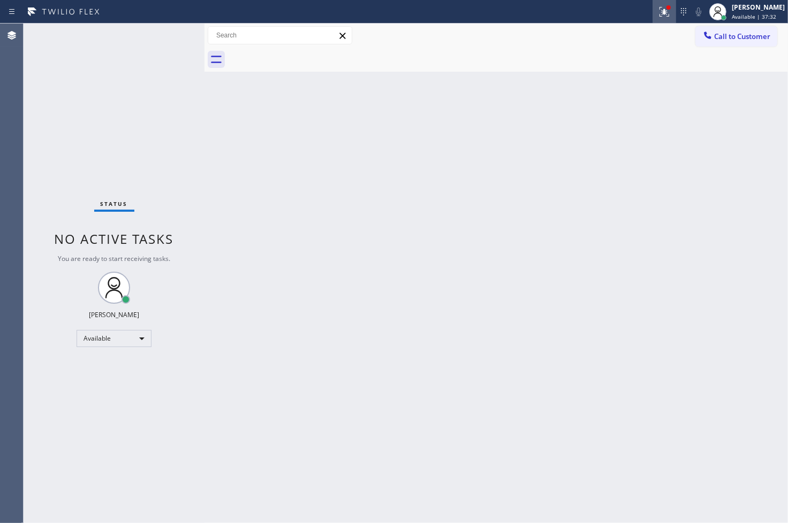
click at [658, 10] on icon at bounding box center [664, 11] width 13 height 13
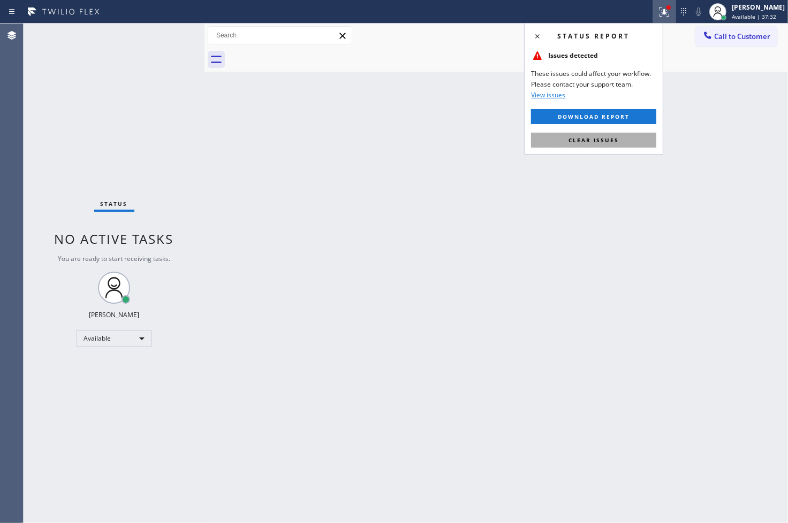
click at [613, 141] on span "Clear issues" at bounding box center [593, 139] width 50 height 7
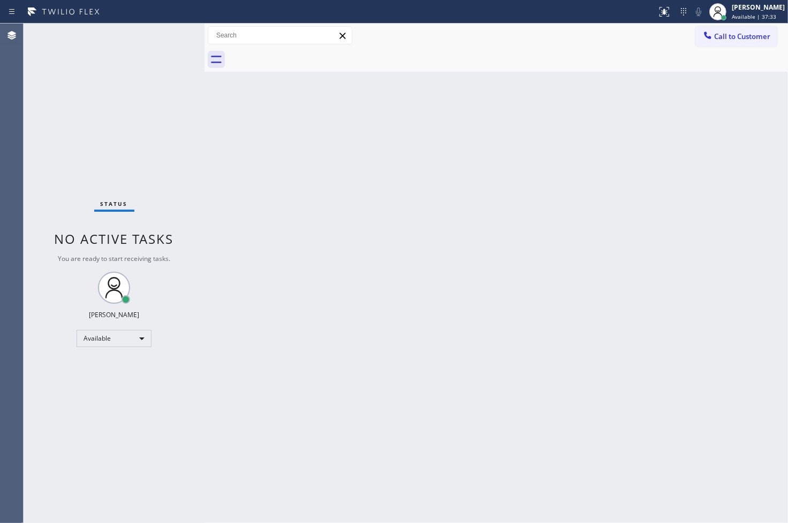
click at [217, 152] on div "Back to Dashboard Change Sender ID Customers Technicians Select a contact Outbo…" at bounding box center [495, 274] width 583 height 500
click at [170, 38] on div "Status No active tasks You are ready to start receiving tasks. [PERSON_NAME]" at bounding box center [114, 274] width 181 height 500
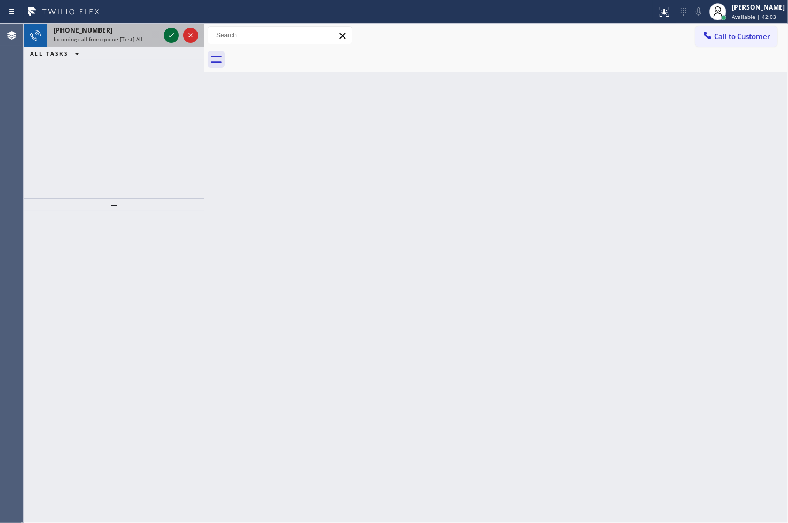
click at [170, 38] on icon at bounding box center [171, 35] width 13 height 13
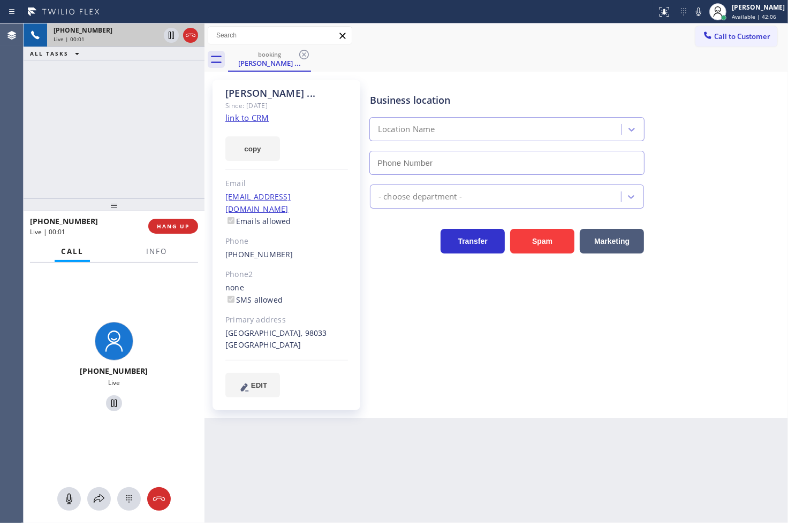
type input "[PHONE_NUMBER]"
click at [241, 117] on link "link to CRM" at bounding box center [246, 117] width 43 height 11
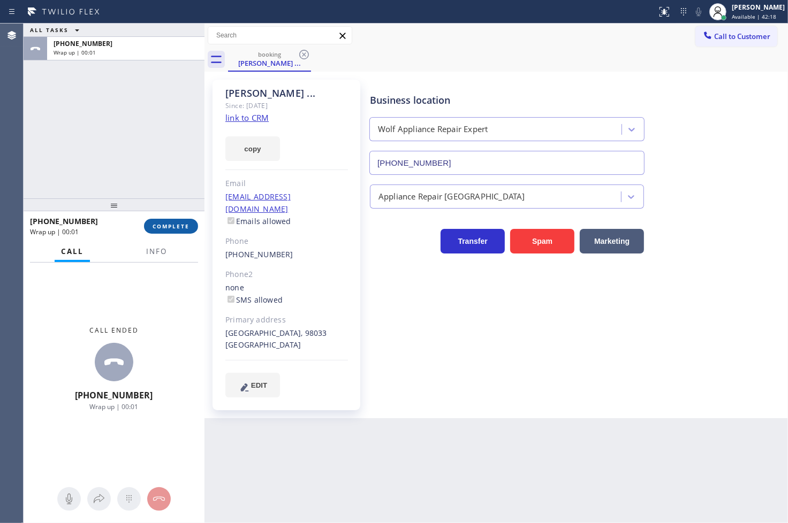
click at [175, 233] on button "COMPLETE" at bounding box center [171, 226] width 54 height 15
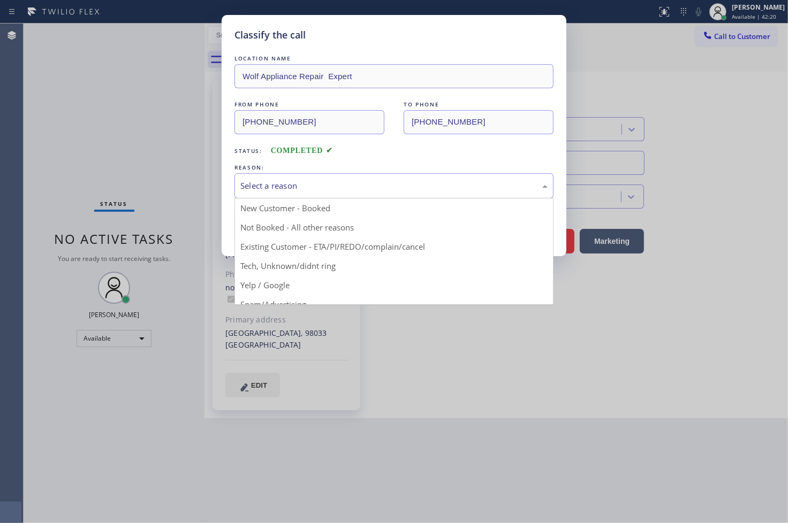
click at [258, 190] on div "Select a reason" at bounding box center [393, 186] width 307 height 12
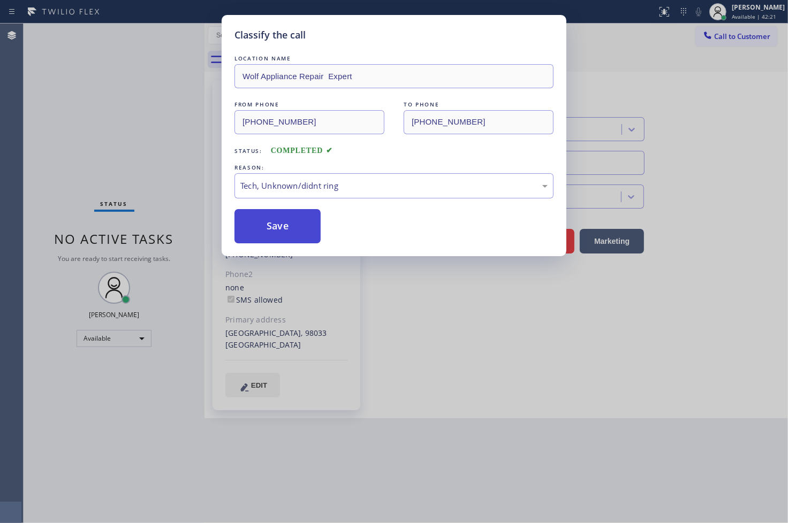
click at [276, 232] on button "Save" at bounding box center [277, 226] width 86 height 34
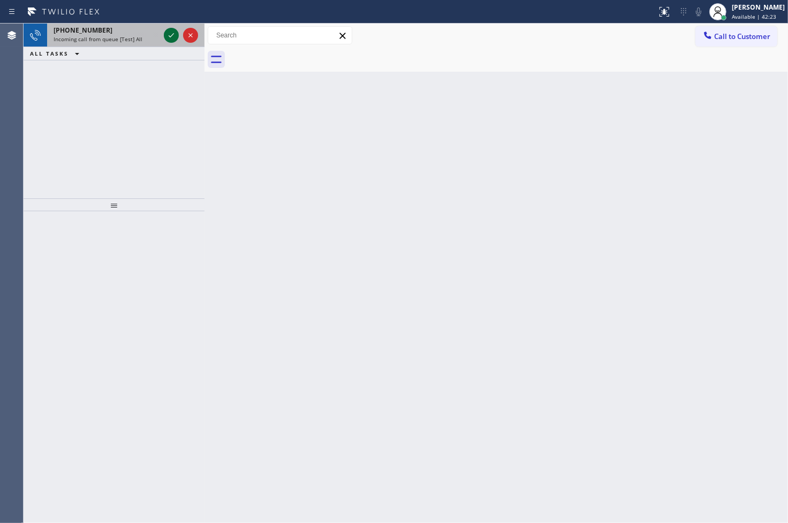
click at [170, 39] on icon at bounding box center [171, 35] width 13 height 13
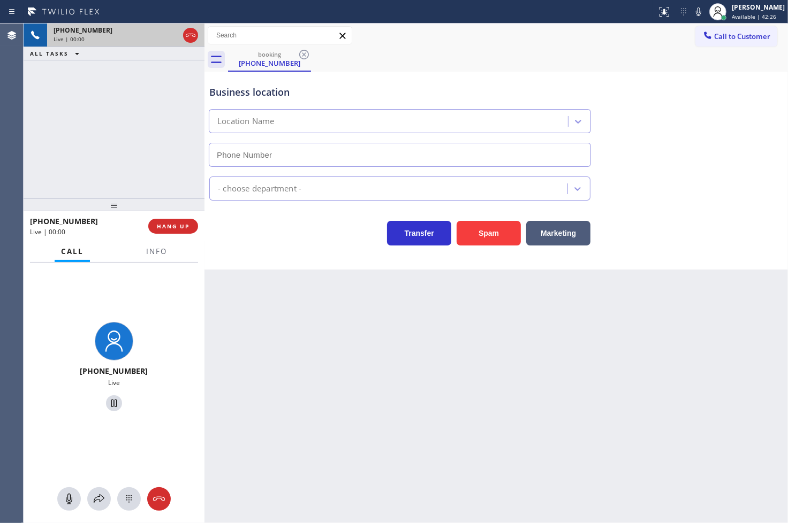
type input "[PHONE_NUMBER]"
click at [85, 167] on div "[PHONE_NUMBER] Live | 00:06 ALL TASKS ALL TASKS ACTIVE TASKS TASKS IN WRAP UP" at bounding box center [114, 111] width 181 height 175
click at [102, 455] on div "[PHONE_NUMBER] Live" at bounding box center [114, 369] width 181 height 212
click at [306, 239] on div "Transfer Spam Marketing" at bounding box center [399, 231] width 385 height 30
click at [134, 116] on div "[PHONE_NUMBER] Live | 00:31 ALL TASKS ALL TASKS ACTIVE TASKS TASKS IN WRAP UP" at bounding box center [114, 111] width 181 height 175
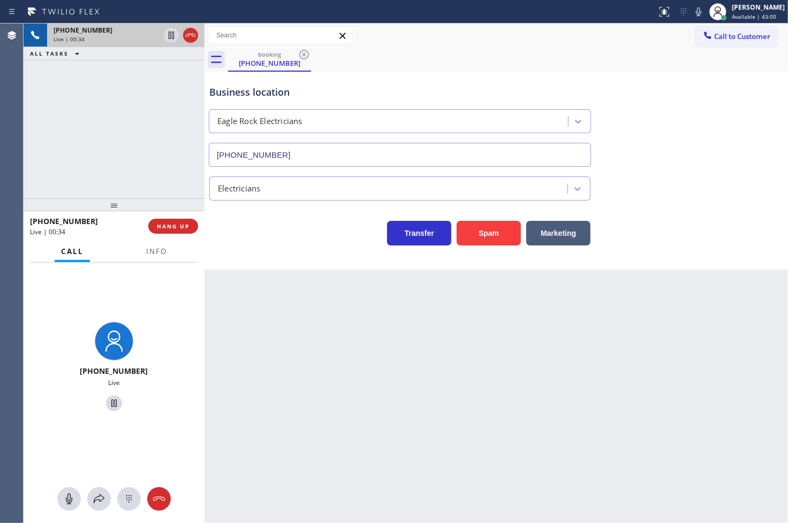
click at [134, 127] on div "[PHONE_NUMBER] Live | 00:34 ALL TASKS ALL TASKS ACTIVE TASKS TASKS IN WRAP UP" at bounding box center [114, 111] width 181 height 175
click at [168, 34] on icon at bounding box center [171, 35] width 13 height 13
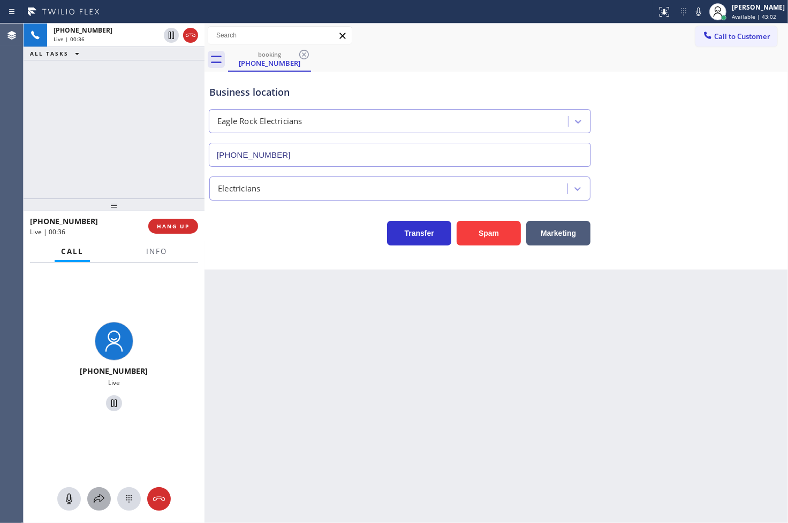
click at [94, 490] on button at bounding box center [99, 499] width 24 height 24
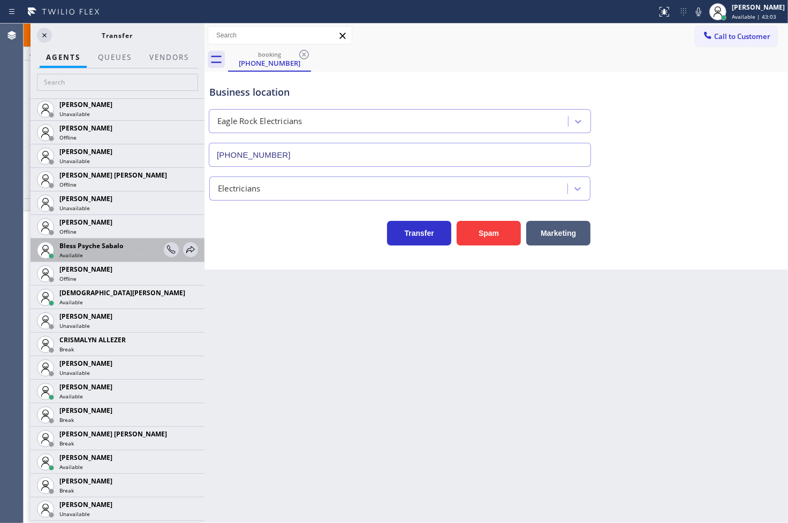
scroll to position [238, 0]
click at [0, 0] on icon at bounding box center [0, 0] width 0 height 0
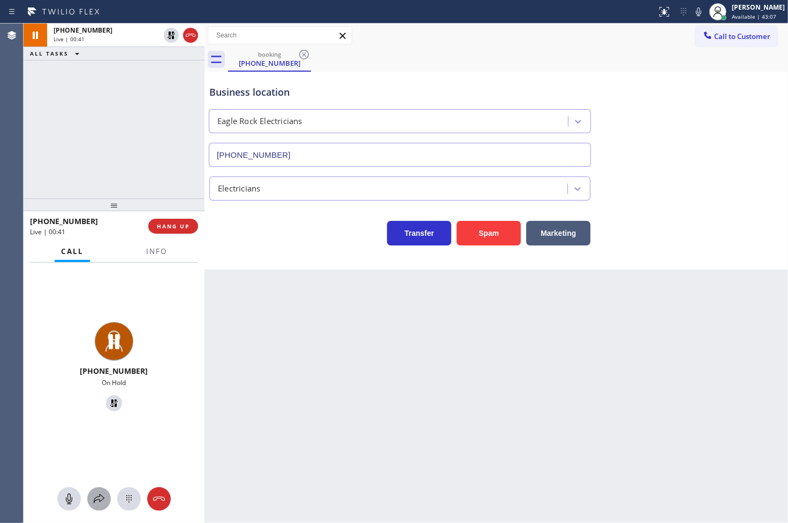
click at [98, 494] on icon at bounding box center [99, 499] width 13 height 13
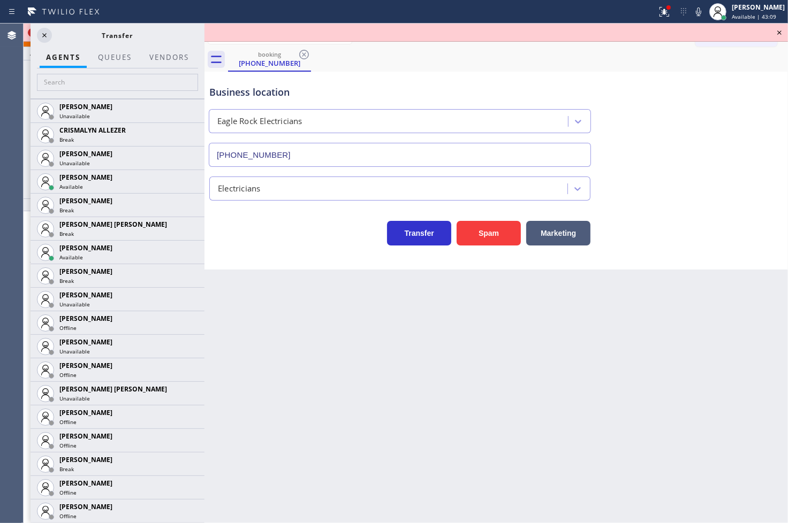
scroll to position [654, 0]
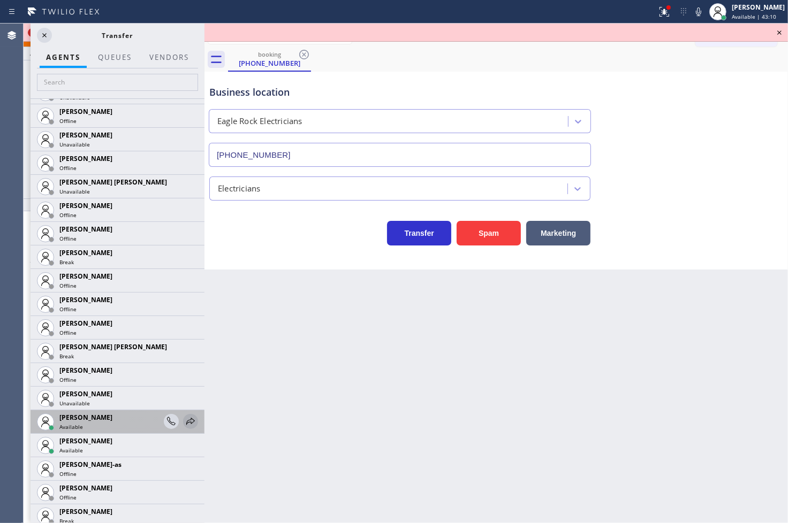
click at [184, 420] on icon at bounding box center [190, 421] width 13 height 13
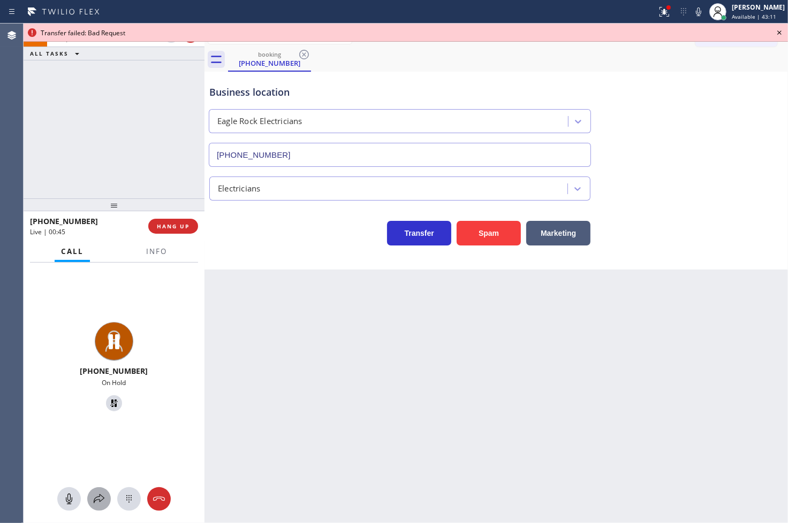
click at [96, 495] on icon at bounding box center [99, 499] width 13 height 13
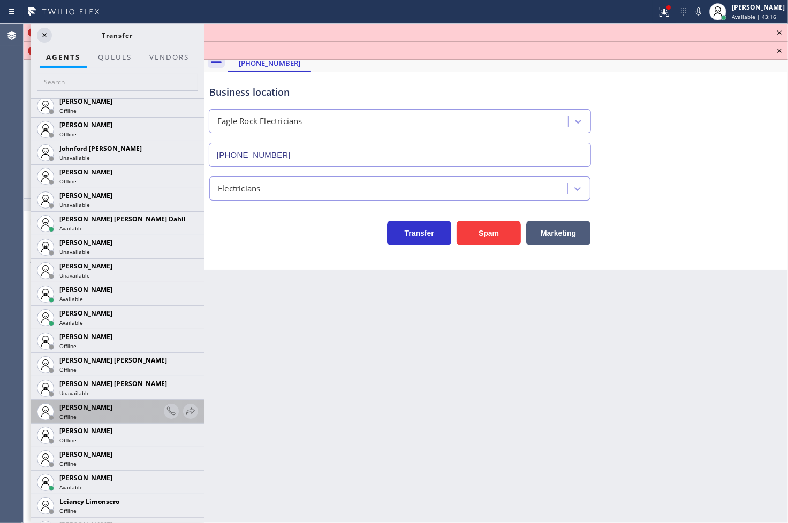
scroll to position [1189, 0]
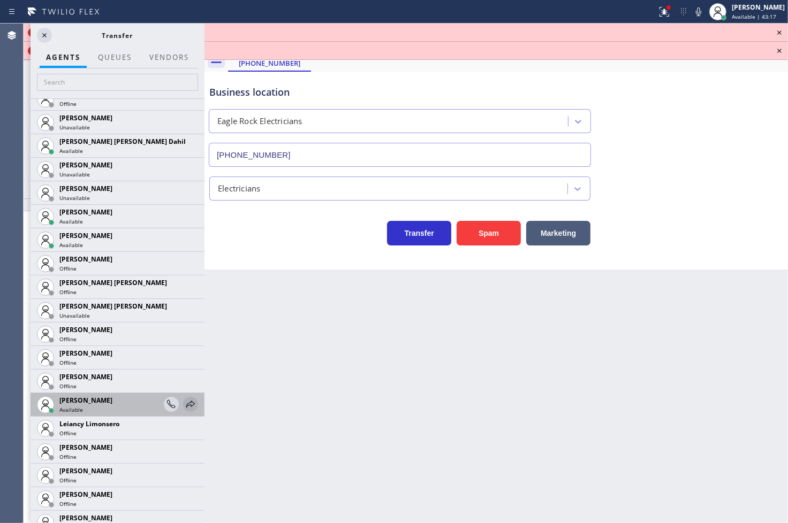
click at [184, 407] on icon at bounding box center [190, 404] width 13 height 13
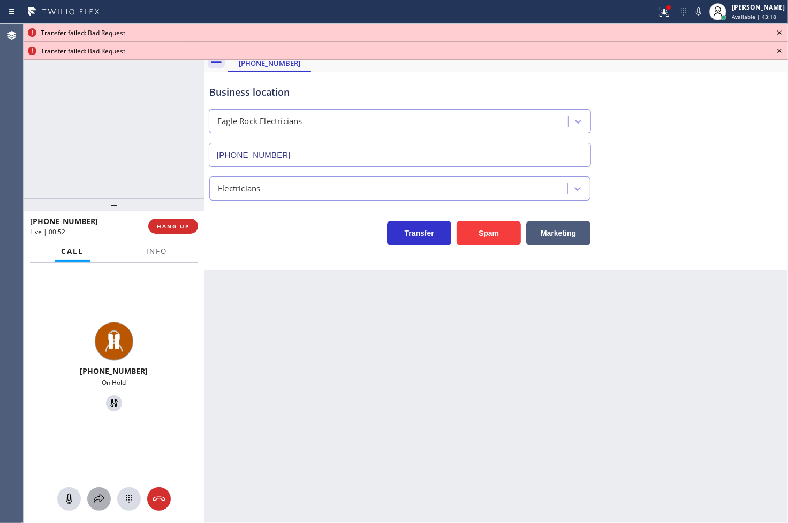
click at [97, 494] on icon at bounding box center [99, 499] width 13 height 13
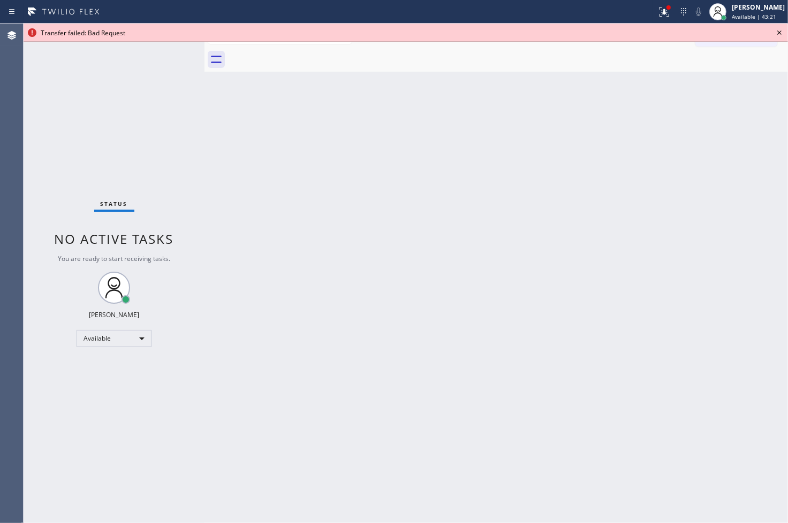
click at [778, 30] on icon at bounding box center [779, 32] width 13 height 13
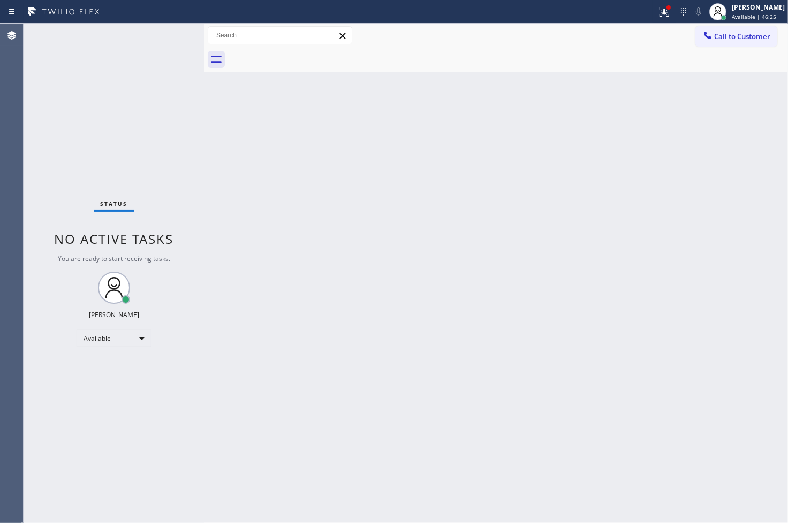
click at [293, 292] on div "Back to Dashboard Change Sender ID Customers Technicians Select a contact Outbo…" at bounding box center [495, 274] width 583 height 500
drag, startPoint x: 121, startPoint y: 93, endPoint x: 166, endPoint y: 43, distance: 67.1
click at [126, 89] on div "Status No active tasks You are ready to start receiving tasks. [PERSON_NAME]" at bounding box center [114, 274] width 181 height 500
click at [174, 27] on div "Status No active tasks You are ready to start receiving tasks. [PERSON_NAME]" at bounding box center [114, 274] width 181 height 500
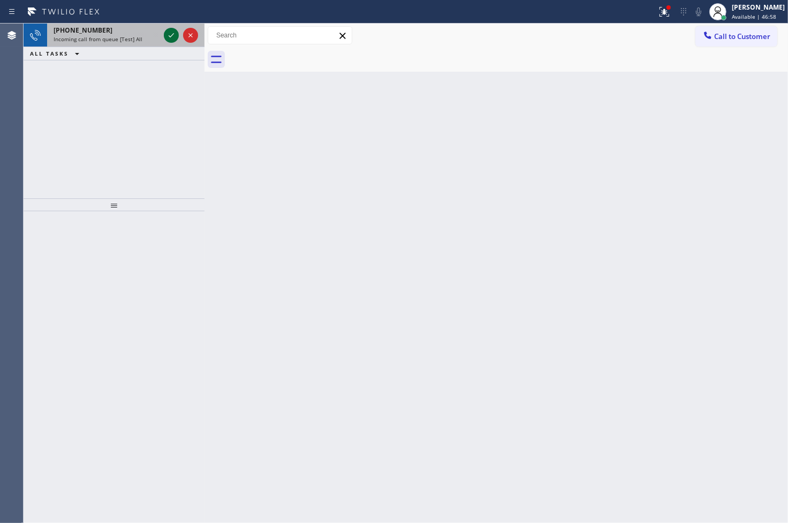
click at [170, 34] on icon at bounding box center [171, 35] width 13 height 13
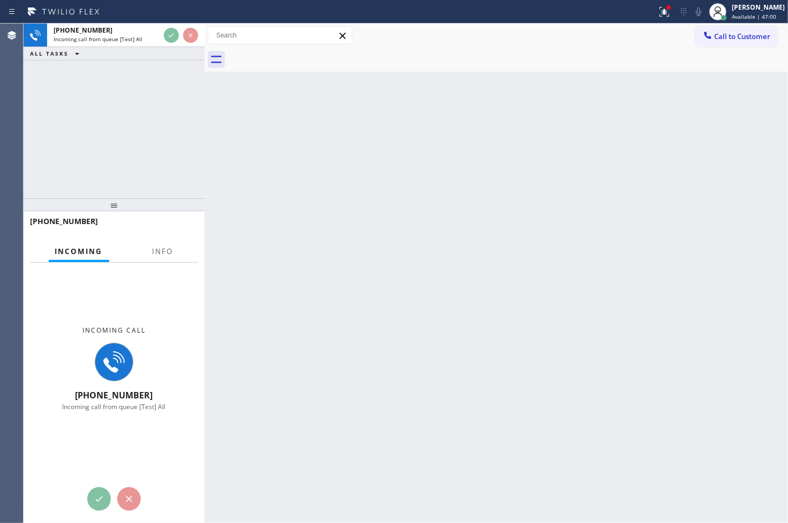
click at [170, 74] on div "[PHONE_NUMBER] Incoming call from queue [Test] All ALL TASKS ALL TASKS ACTIVE T…" at bounding box center [114, 111] width 181 height 175
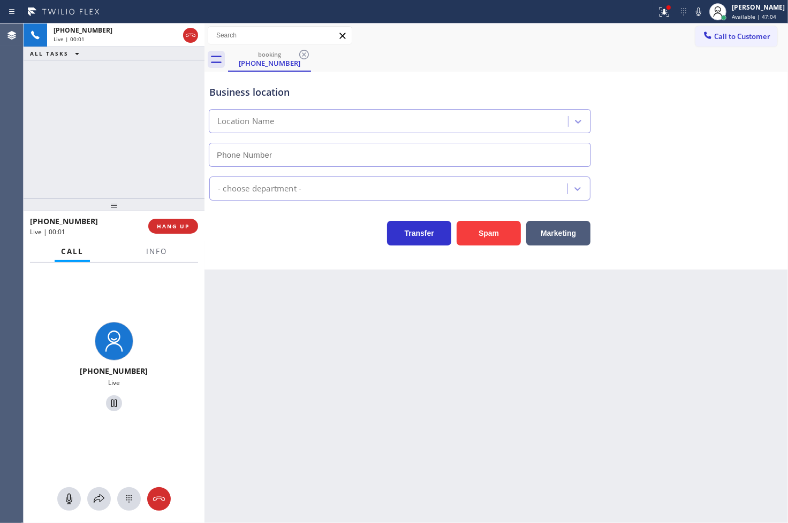
type input "[PHONE_NUMBER]"
click at [148, 156] on div "[PHONE_NUMBER] Live | 00:17 ALL TASKS ALL TASKS ACTIVE TASKS TASKS IN WRAP UP" at bounding box center [114, 111] width 181 height 175
click at [275, 234] on div "Transfer Spam Marketing" at bounding box center [399, 231] width 385 height 30
click at [64, 121] on div "[PHONE_NUMBER] Live | 00:20 ALL TASKS ALL TASKS ACTIVE TASKS TASKS IN WRAP UP" at bounding box center [114, 111] width 181 height 175
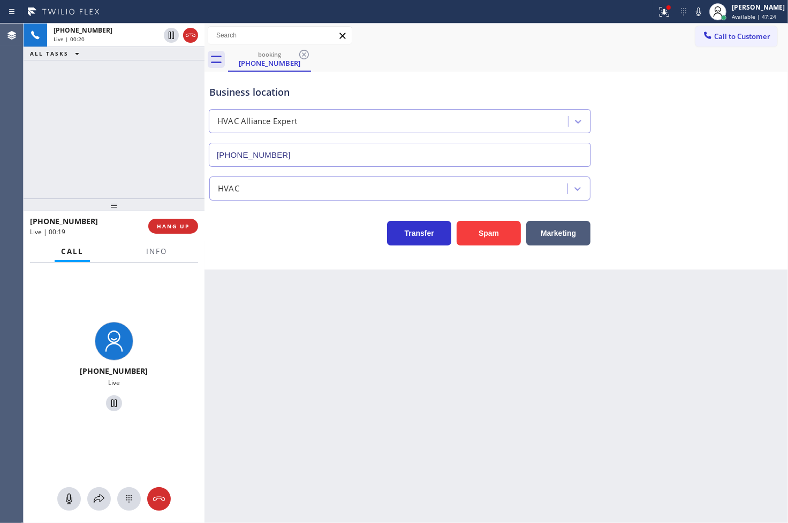
click at [254, 239] on div "Transfer Spam Marketing" at bounding box center [399, 231] width 385 height 30
click at [277, 248] on div "Business location HVAC Alliance Expert [PHONE_NUMBER] HVAC Transfer Spam Market…" at bounding box center [495, 171] width 583 height 198
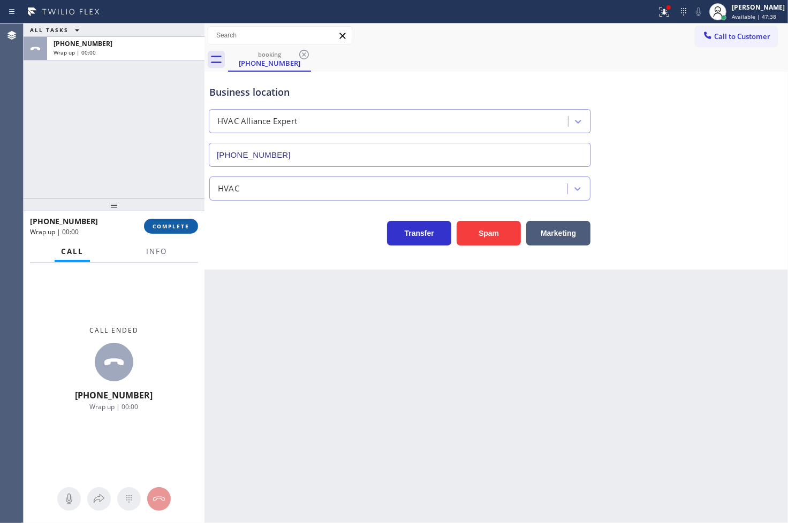
click at [167, 225] on span "COMPLETE" at bounding box center [170, 226] width 37 height 7
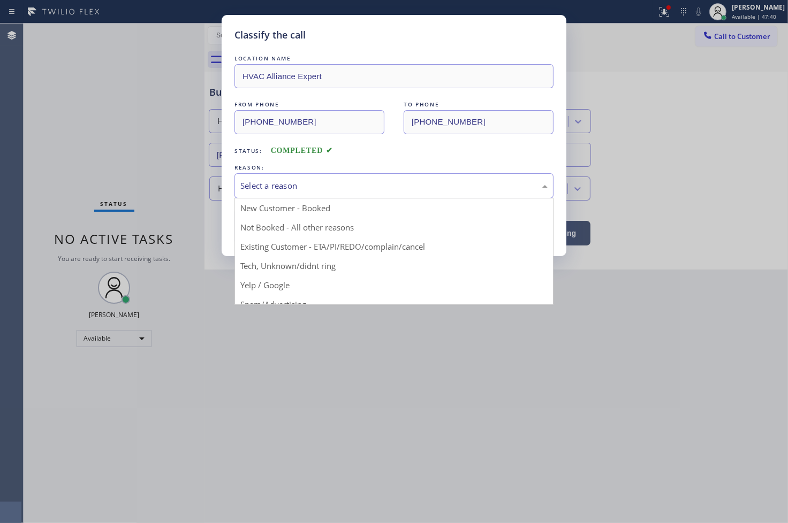
click at [281, 184] on div "Select a reason" at bounding box center [393, 186] width 307 height 12
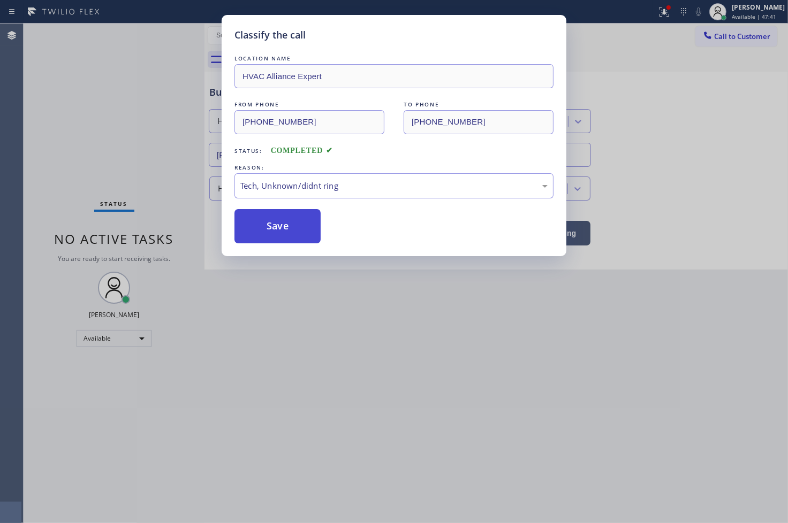
click at [292, 231] on button "Save" at bounding box center [277, 226] width 86 height 34
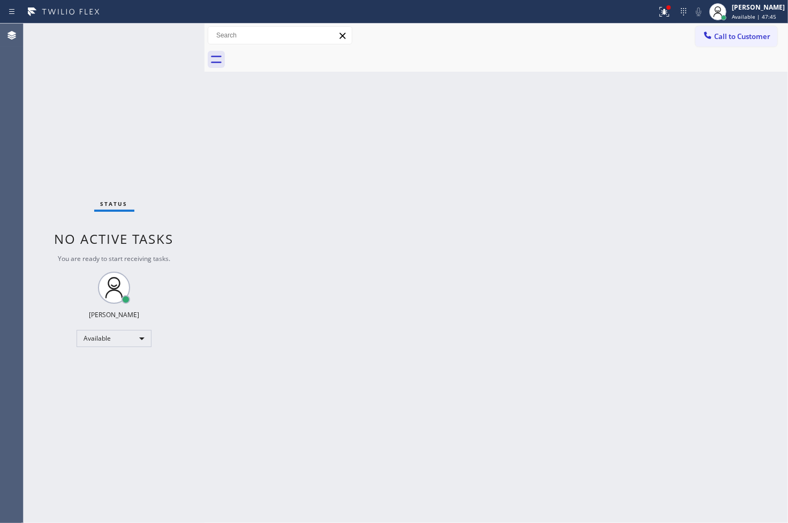
drag, startPoint x: 653, startPoint y: 17, endPoint x: 648, endPoint y: 49, distance: 32.4
click at [658, 17] on icon at bounding box center [664, 11] width 13 height 13
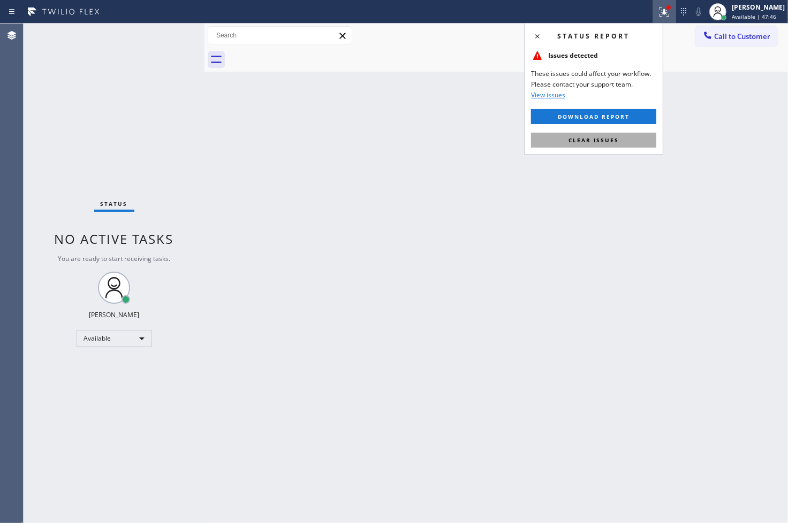
click at [632, 141] on button "Clear issues" at bounding box center [593, 140] width 125 height 15
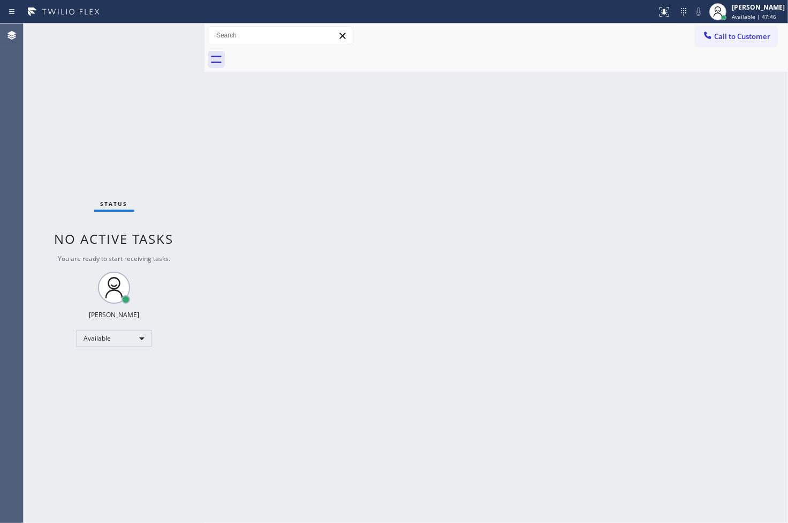
click at [229, 166] on div "Back to Dashboard Change Sender ID Customers Technicians Select a contact Outbo…" at bounding box center [495, 274] width 583 height 500
click at [169, 39] on div "Status No active tasks You are ready to start receiving tasks. [PERSON_NAME]" at bounding box center [114, 274] width 181 height 500
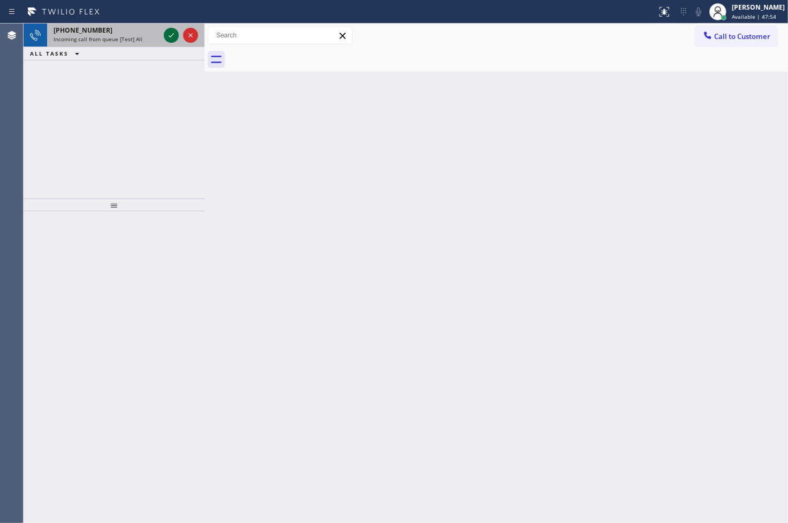
click at [169, 39] on icon at bounding box center [171, 35] width 13 height 13
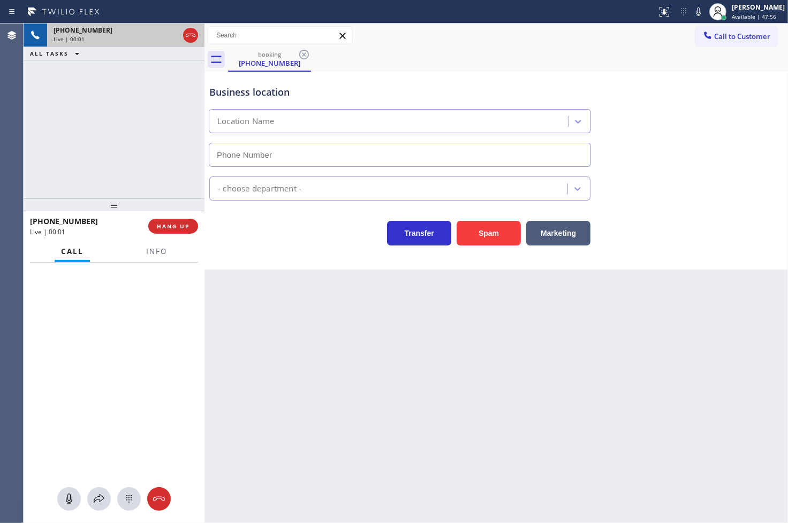
type input "[PHONE_NUMBER]"
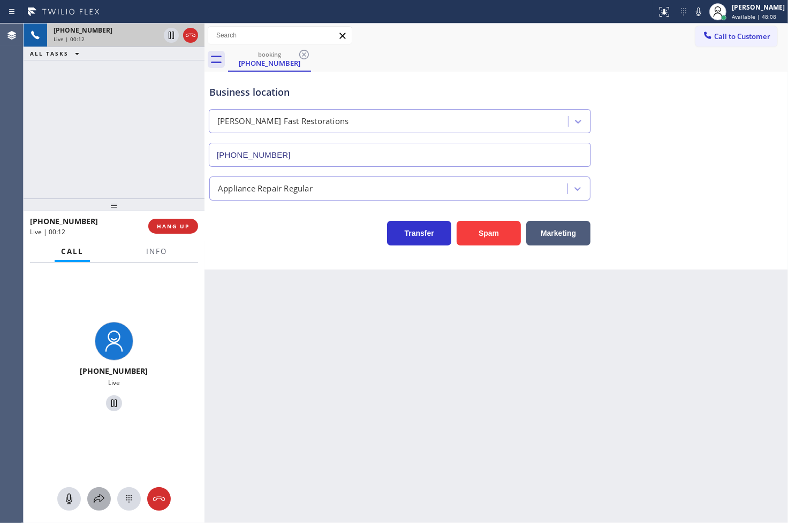
click at [104, 496] on icon at bounding box center [99, 499] width 13 height 13
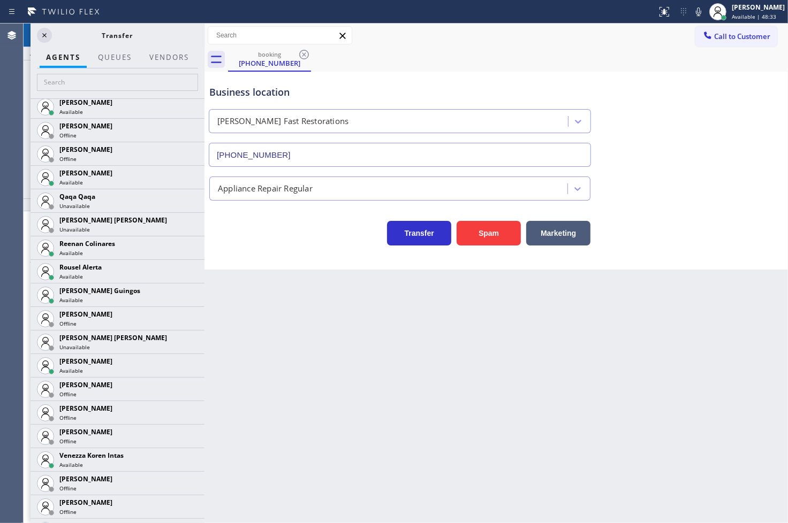
scroll to position [2046, 0]
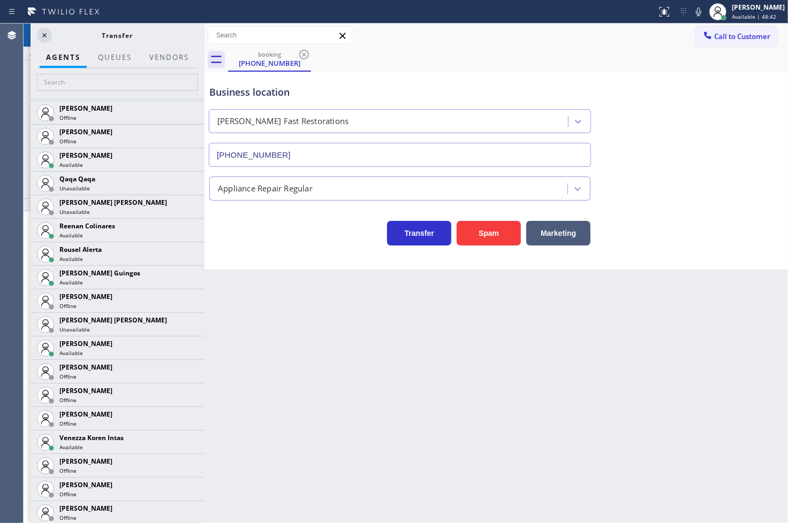
click at [265, 241] on div "Transfer Spam Marketing" at bounding box center [399, 231] width 385 height 30
click at [186, 275] on icon at bounding box center [190, 276] width 9 height 7
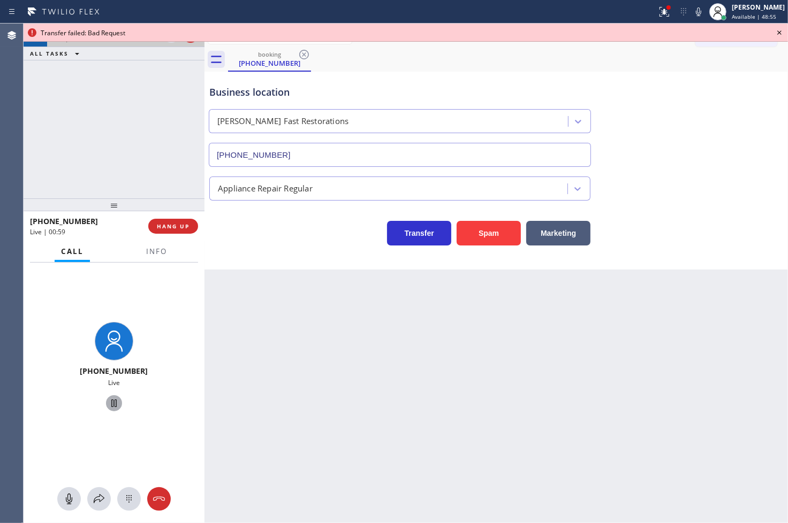
click at [111, 402] on icon at bounding box center [113, 403] width 5 height 7
click at [94, 495] on icon at bounding box center [99, 499] width 13 height 13
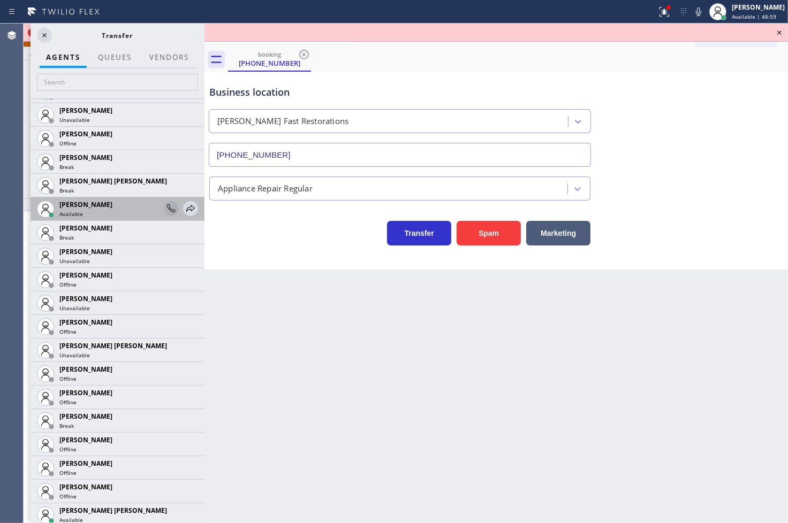
scroll to position [535, 0]
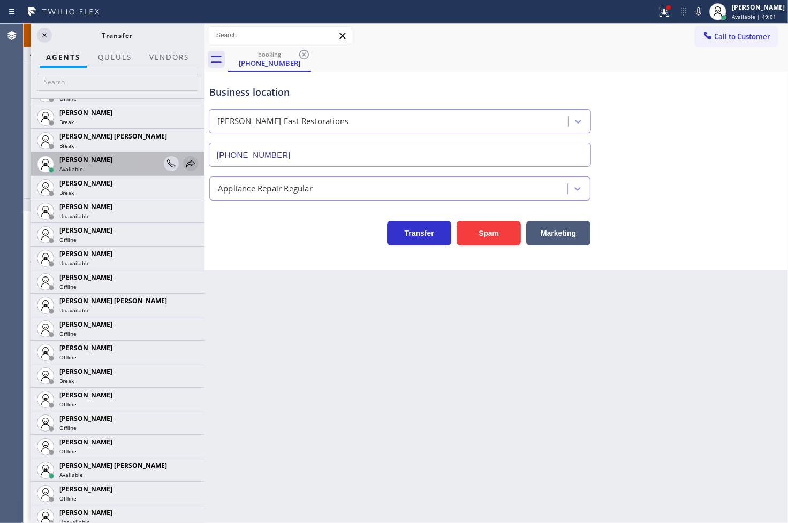
click at [184, 167] on icon at bounding box center [190, 163] width 13 height 13
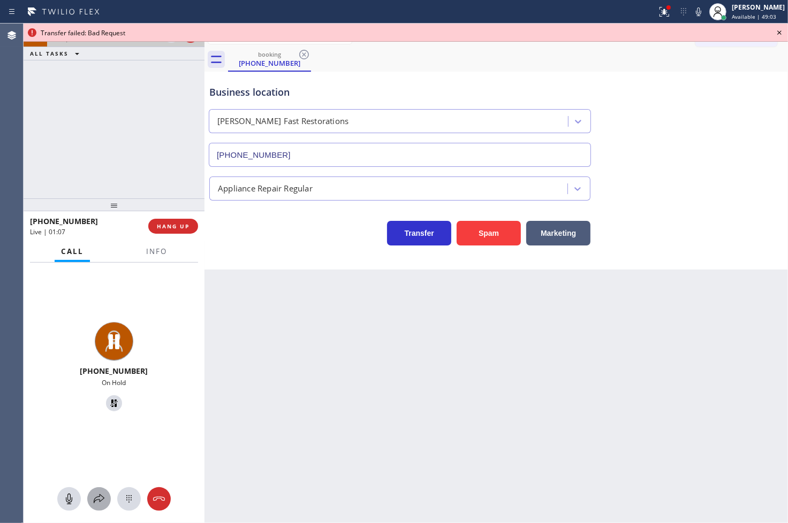
click at [102, 495] on icon at bounding box center [99, 499] width 13 height 13
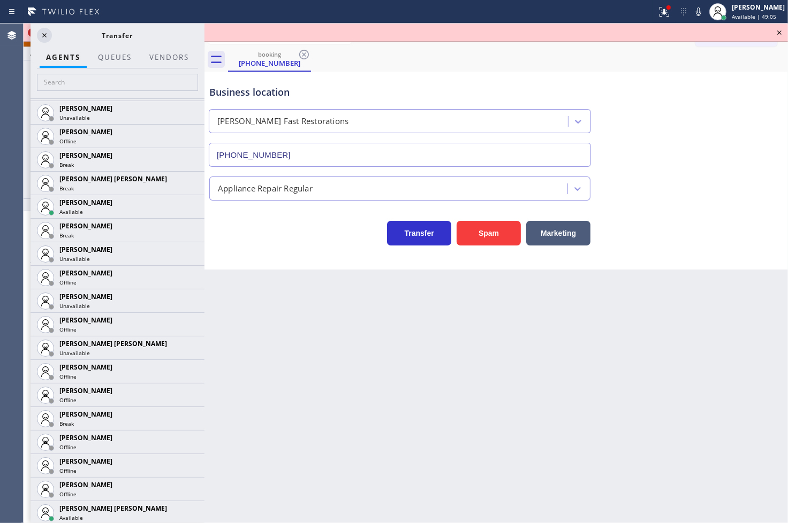
scroll to position [713, 0]
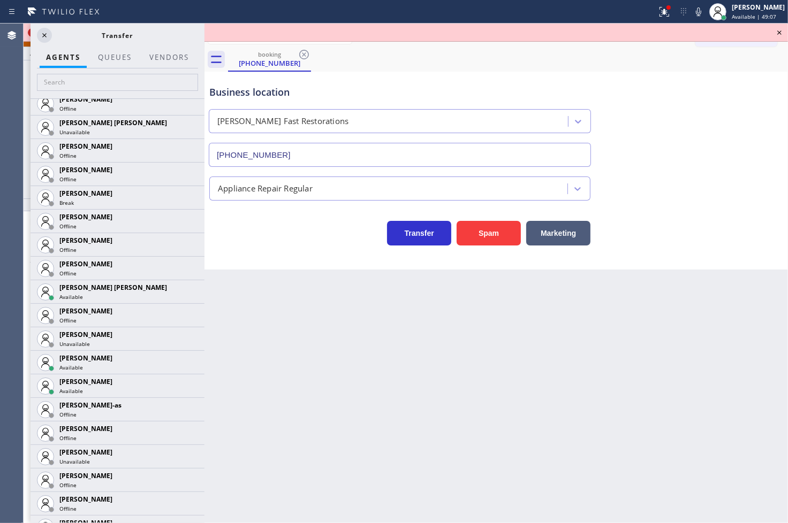
click at [0, 0] on icon at bounding box center [0, 0] width 0 height 0
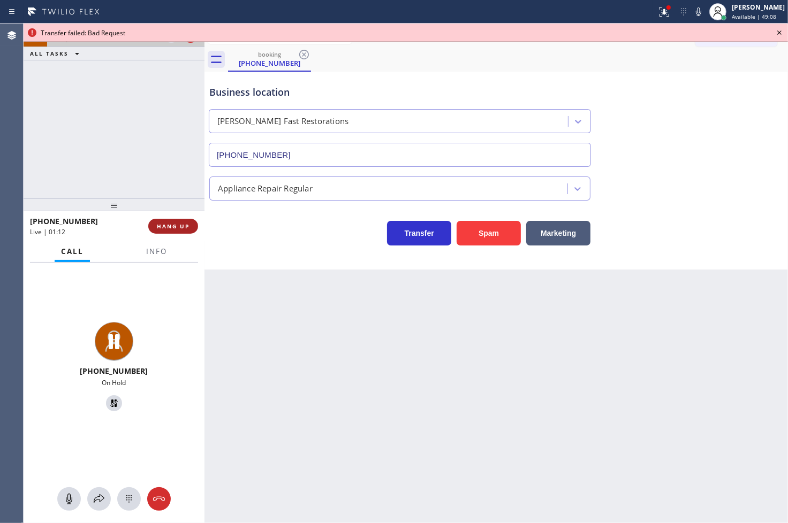
click at [179, 226] on span "HANG UP" at bounding box center [173, 226] width 33 height 7
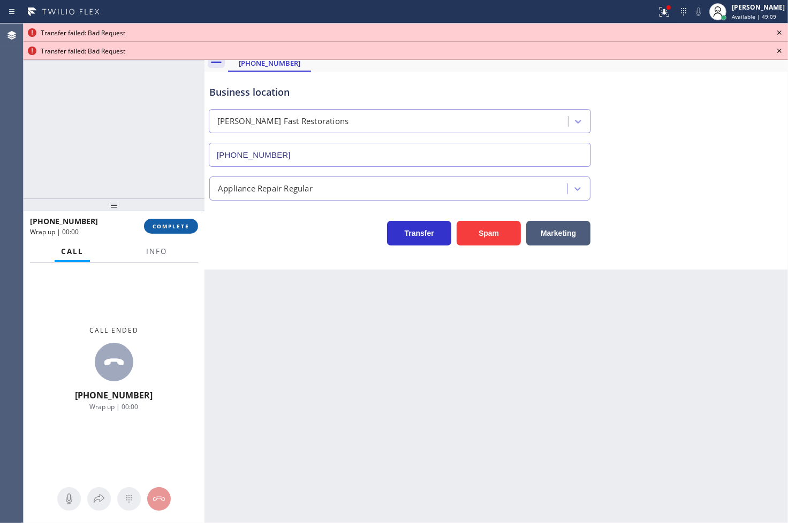
click at [179, 226] on span "COMPLETE" at bounding box center [170, 226] width 37 height 7
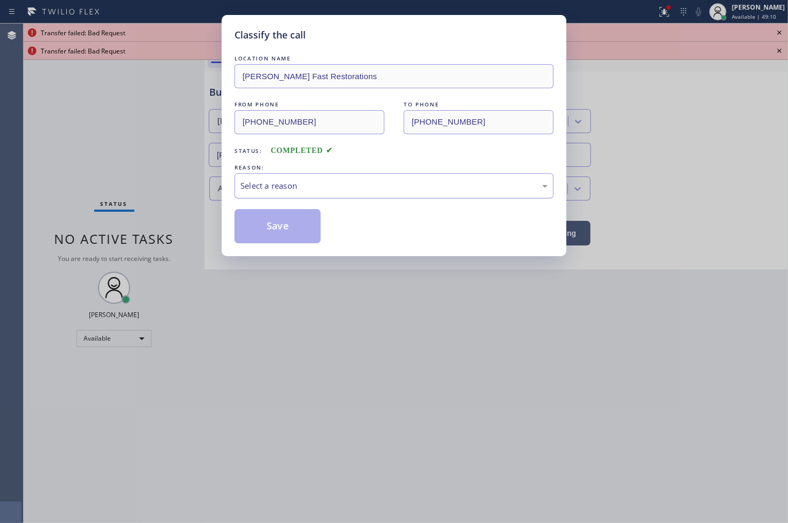
click at [273, 190] on div "Select a reason" at bounding box center [393, 186] width 307 height 12
click at [284, 232] on button "Save" at bounding box center [277, 226] width 86 height 34
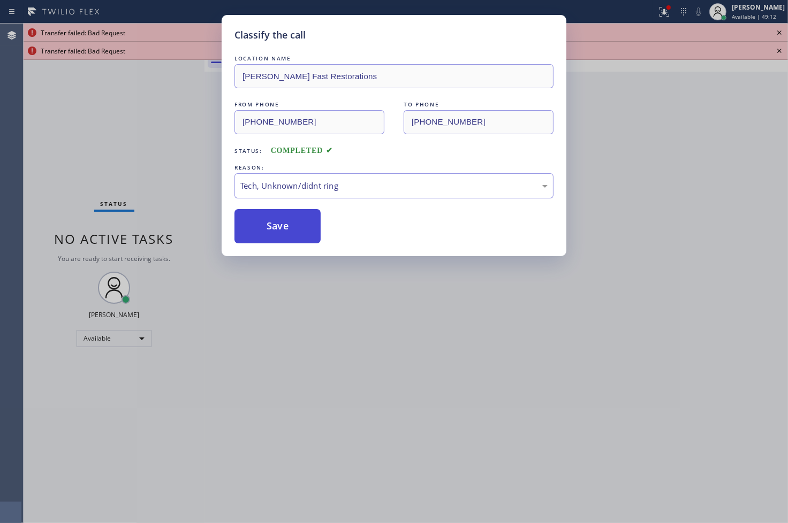
click at [284, 232] on button "Save" at bounding box center [277, 226] width 86 height 34
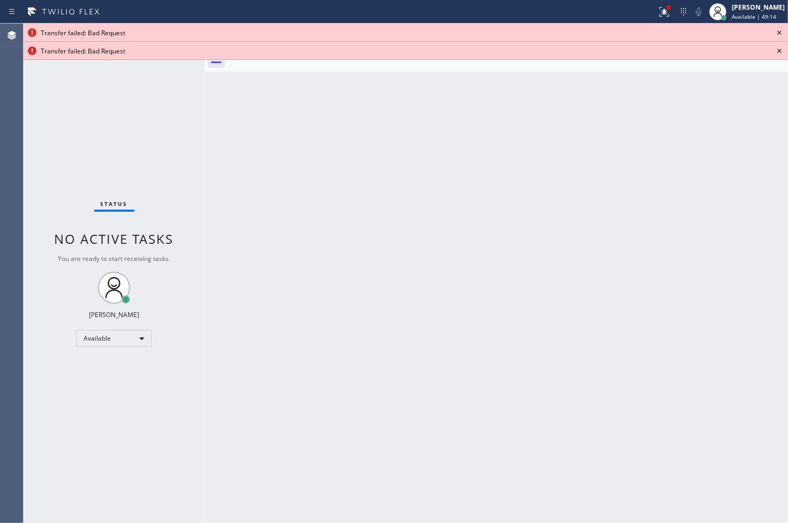
click at [782, 35] on icon at bounding box center [779, 32] width 13 height 13
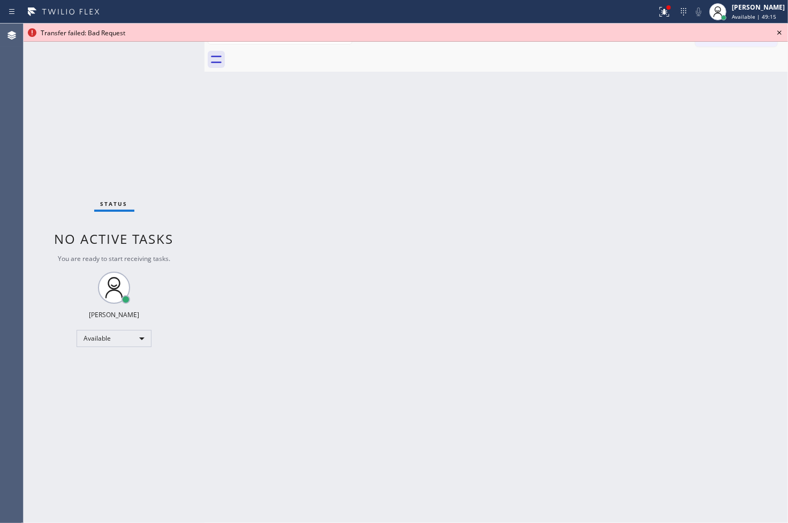
click at [782, 35] on icon at bounding box center [779, 32] width 13 height 13
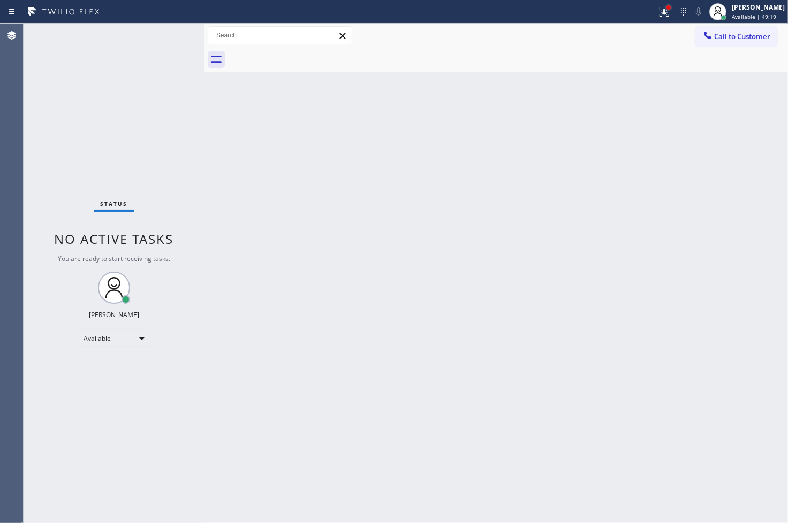
click at [665, 4] on div at bounding box center [668, 7] width 6 height 6
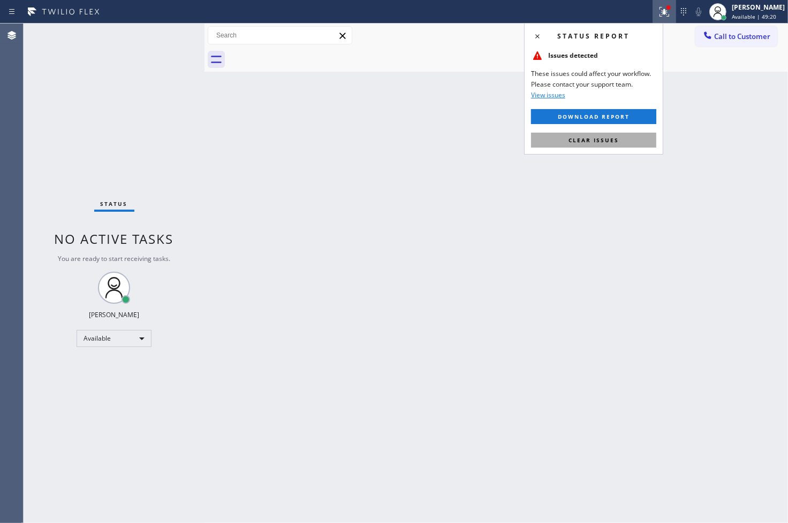
click at [612, 142] on span "Clear issues" at bounding box center [593, 139] width 50 height 7
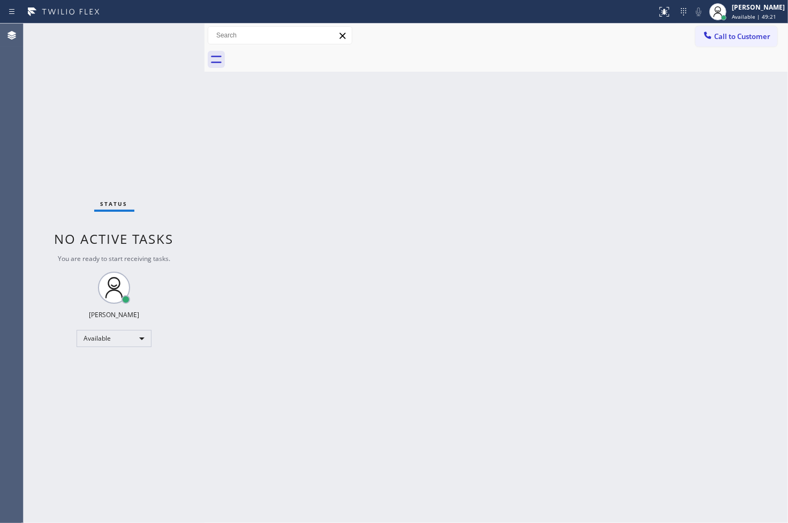
click at [295, 219] on div "Back to Dashboard Change Sender ID Customers Technicians Select a contact Outbo…" at bounding box center [495, 274] width 583 height 500
click at [158, 43] on div "Status No active tasks You are ready to start receiving tasks. [PERSON_NAME]" at bounding box center [114, 274] width 181 height 500
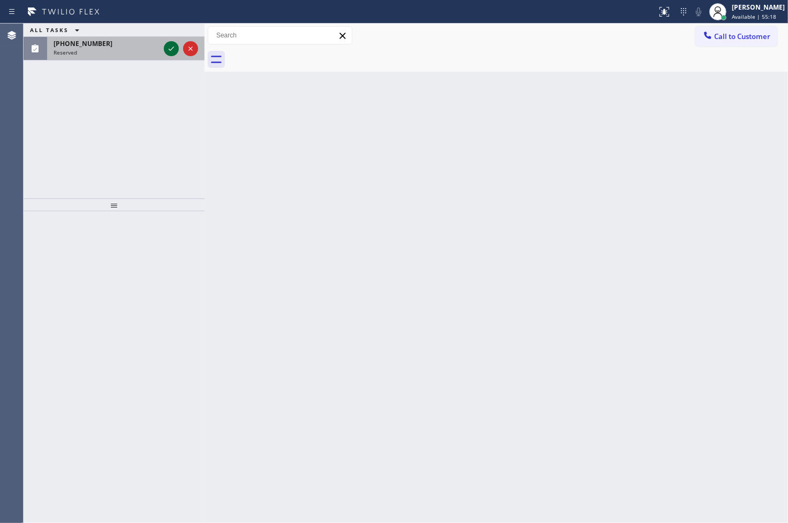
click at [167, 45] on icon at bounding box center [171, 48] width 13 height 13
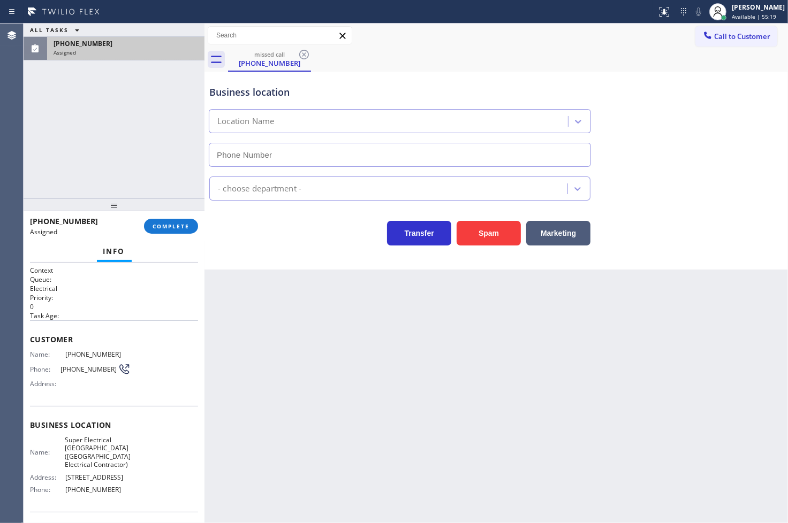
type input "[PHONE_NUMBER]"
click at [28, 355] on div "Context Queue: Electrical Priority: 0 Task Age: Customer Name: [PHONE_NUMBER] P…" at bounding box center [114, 393] width 181 height 261
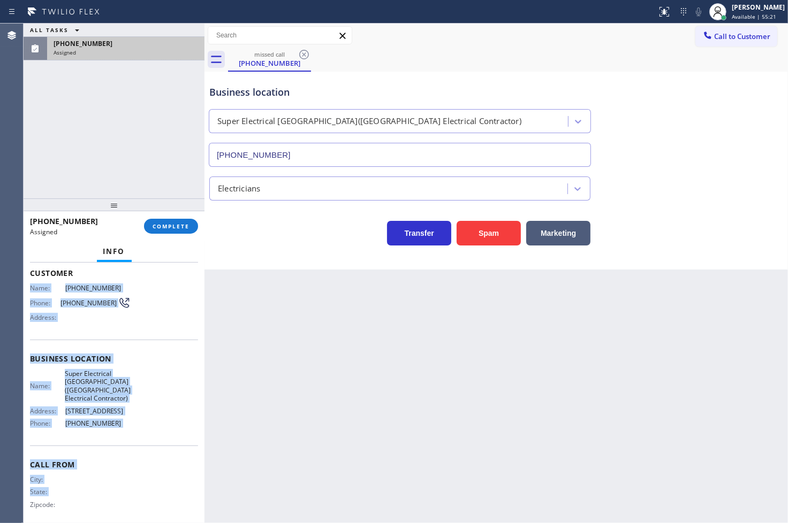
scroll to position [77, 0]
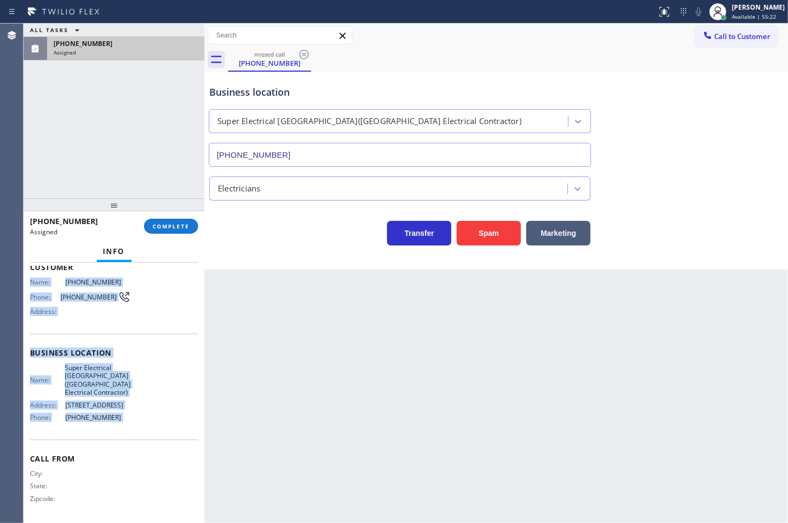
drag, startPoint x: 28, startPoint y: 355, endPoint x: 153, endPoint y: 439, distance: 150.3
click at [153, 439] on div "Context Queue: Electrical Priority: 0 Task Age: Customer Name: [PHONE_NUMBER] P…" at bounding box center [114, 393] width 181 height 261
copy div "Name: [PHONE_NUMBER] Phone: [PHONE_NUMBER] Address: Business location Name: Sup…"
click at [169, 225] on span "COMPLETE" at bounding box center [170, 226] width 37 height 7
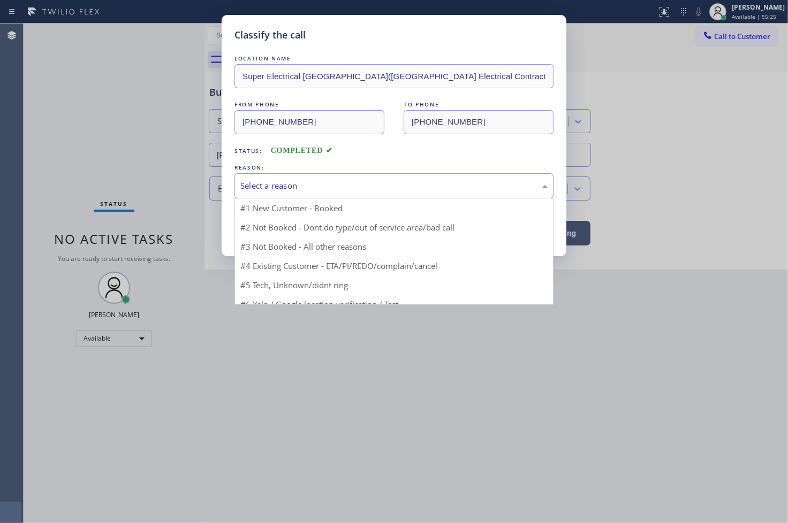
click at [250, 174] on div "Select a reason" at bounding box center [393, 185] width 319 height 25
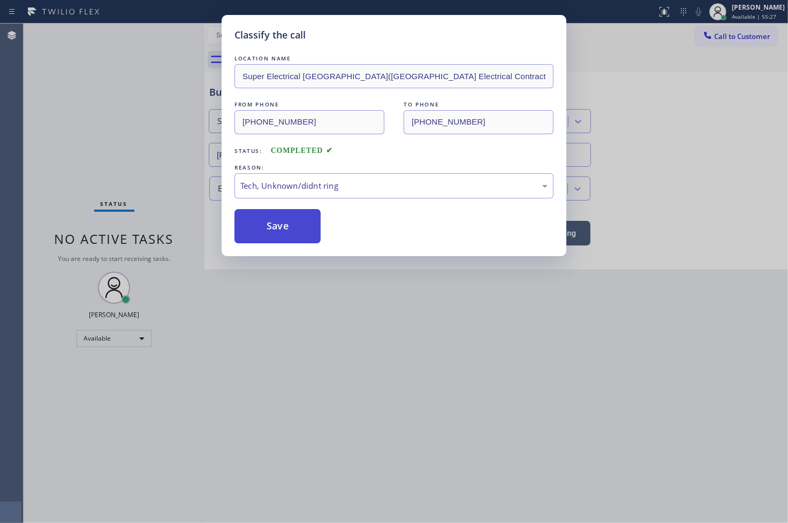
click at [264, 231] on button "Save" at bounding box center [277, 226] width 86 height 34
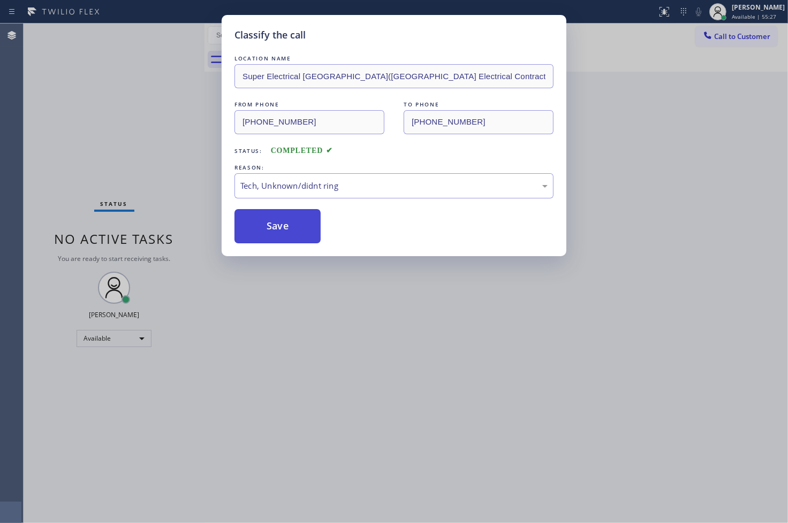
click at [264, 231] on button "Save" at bounding box center [277, 226] width 86 height 34
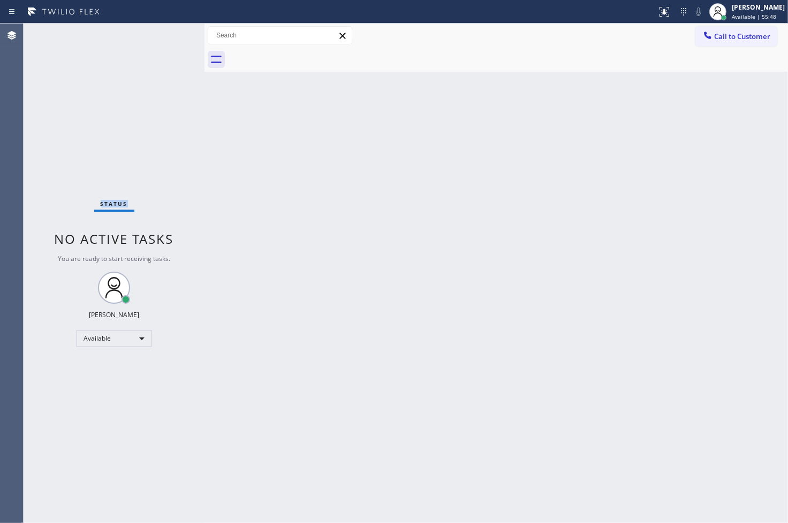
drag, startPoint x: 44, startPoint y: 152, endPoint x: 50, endPoint y: 116, distance: 36.9
click at [44, 152] on div "Status No active tasks You are ready to start receiving tasks. [PERSON_NAME]" at bounding box center [114, 274] width 181 height 500
click at [49, 188] on div "Status No active tasks You are ready to start receiving tasks. [PERSON_NAME]" at bounding box center [114, 274] width 181 height 500
click at [125, 71] on div "Status No active tasks You are ready to start receiving tasks. [PERSON_NAME]" at bounding box center [114, 274] width 181 height 500
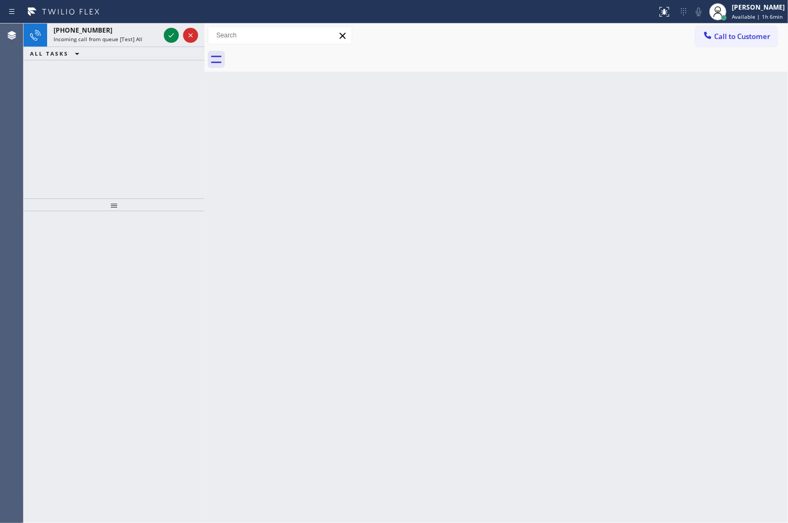
click at [58, 118] on div "[PHONE_NUMBER] Incoming call from queue [Test] All ALL TASKS ALL TASKS ACTIVE T…" at bounding box center [114, 111] width 181 height 175
click at [166, 33] on icon at bounding box center [171, 35] width 13 height 13
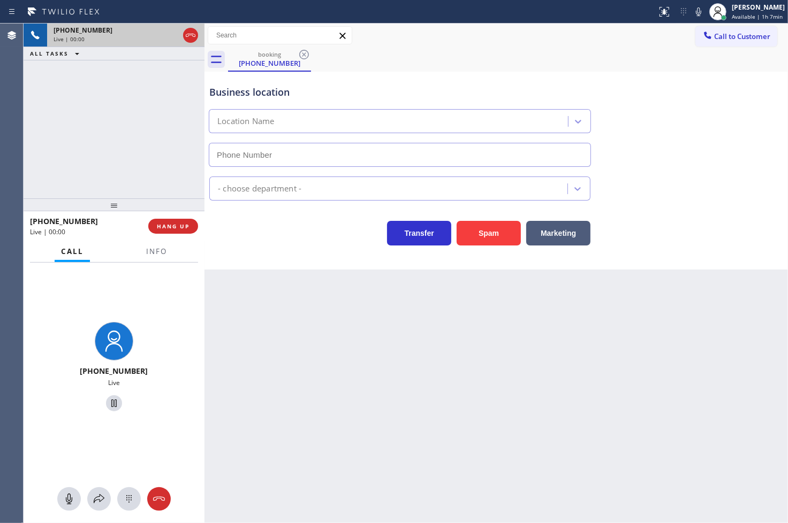
type input "[PHONE_NUMBER]"
click at [444, 487] on div "Back to Dashboard Change Sender ID Customers Technicians Select a contact Outbo…" at bounding box center [495, 274] width 583 height 500
click at [148, 253] on span "Info" at bounding box center [156, 252] width 21 height 10
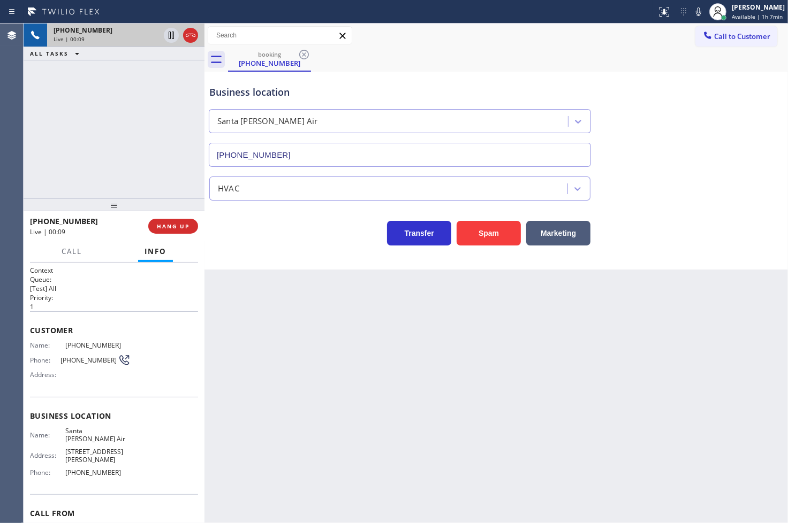
click at [306, 248] on div "Business location [GEOGRAPHIC_DATA][PERSON_NAME] [PHONE_NUMBER] HVAC Transfer S…" at bounding box center [495, 171] width 583 height 198
click at [567, 232] on button "Marketing" at bounding box center [558, 233] width 64 height 25
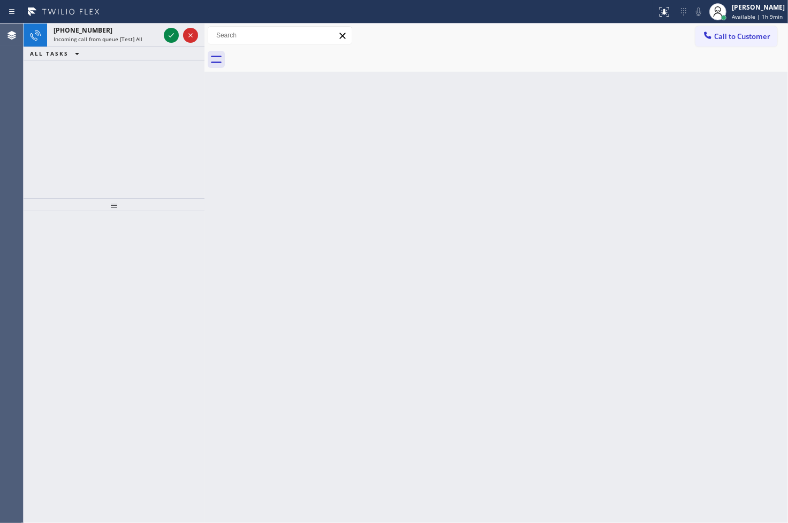
click at [55, 199] on div at bounding box center [114, 205] width 181 height 13
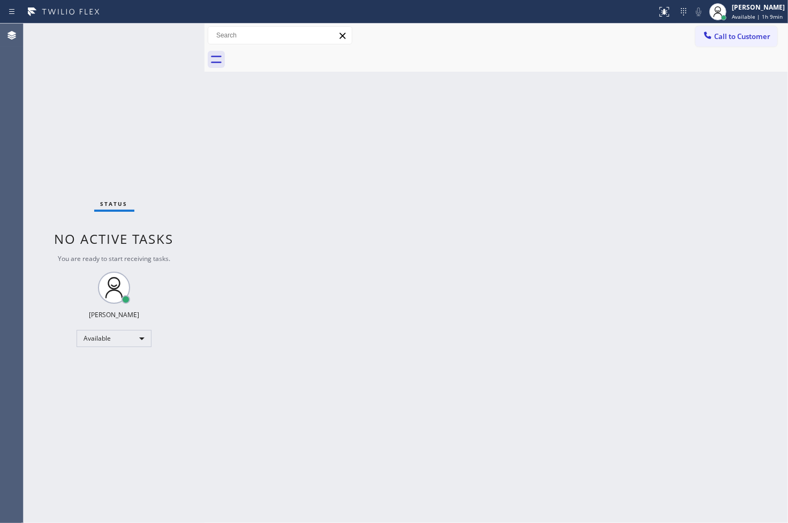
click at [166, 34] on div "Status No active tasks You are ready to start receiving tasks. [PERSON_NAME]" at bounding box center [114, 274] width 181 height 500
click at [166, 42] on div "Status No active tasks You are ready to start receiving tasks. [PERSON_NAME]" at bounding box center [114, 274] width 181 height 500
click at [167, 39] on div "Status No active tasks You are ready to start receiving tasks. [PERSON_NAME]" at bounding box center [114, 274] width 181 height 500
click at [135, 339] on div "Available" at bounding box center [114, 338] width 75 height 17
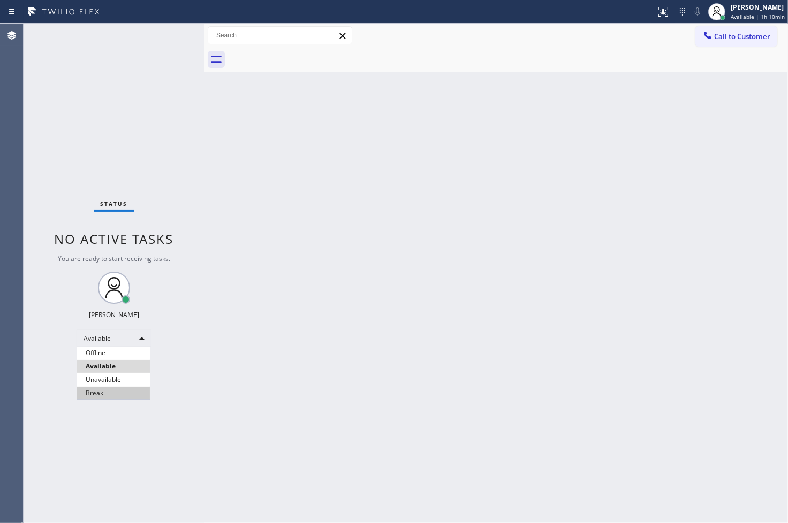
click at [109, 394] on li "Break" at bounding box center [113, 393] width 73 height 13
click at [39, 372] on div "Status No active tasks Change activity state to start receiving tasks. [PERSON_…" at bounding box center [114, 274] width 181 height 500
